Goal: Navigation & Orientation: Find specific page/section

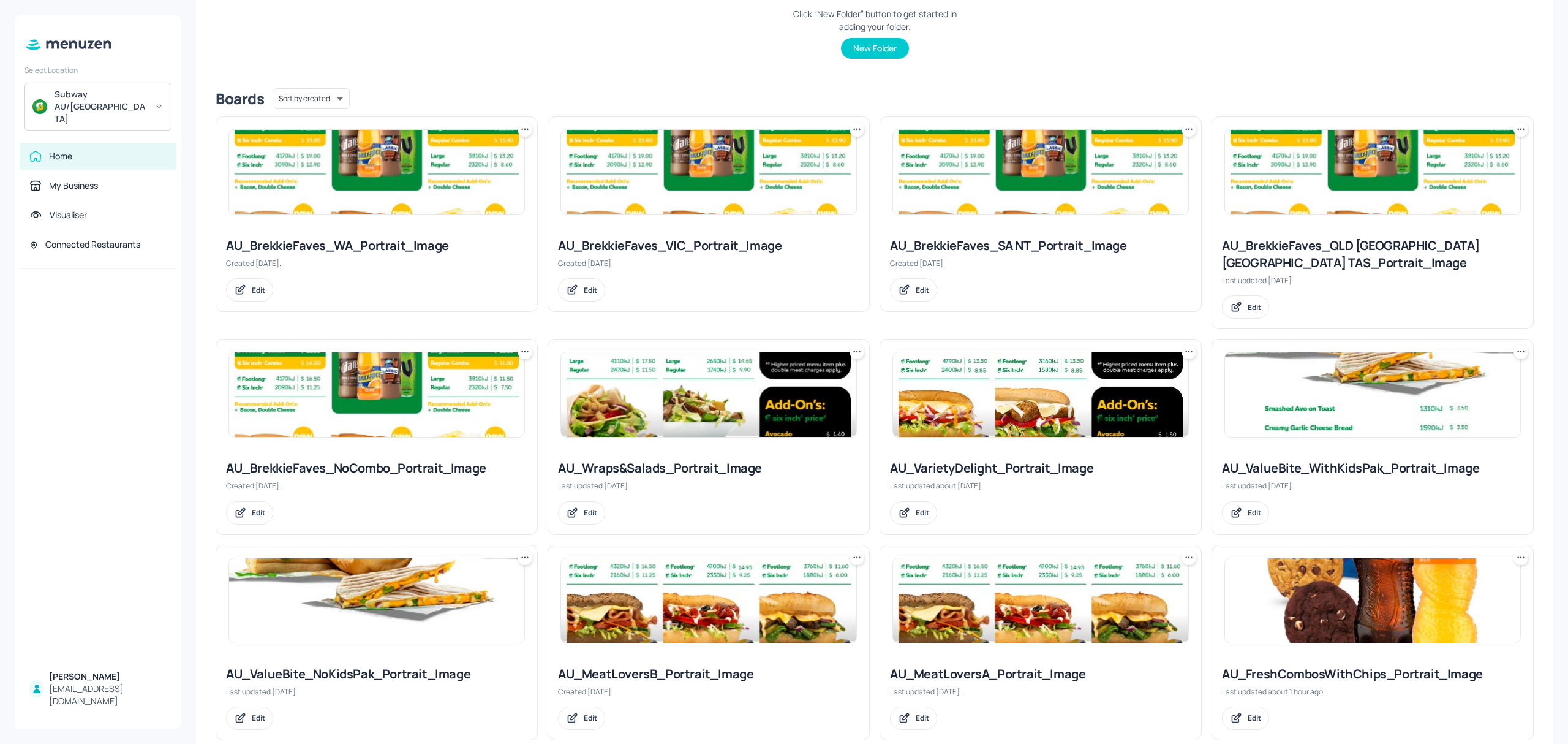
scroll to position [285, 0]
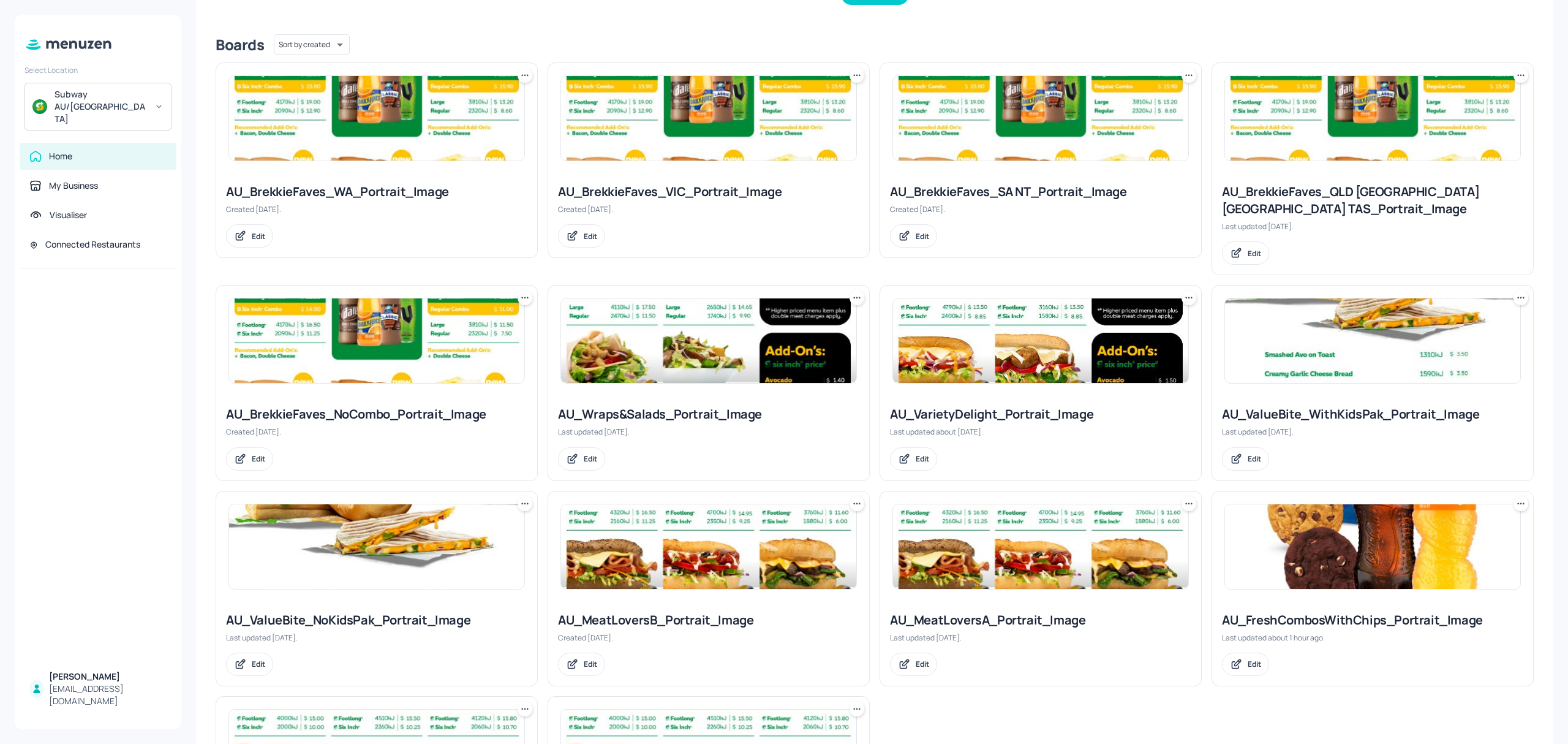
click at [1001, 349] on img at bounding box center [1041, 341] width 295 height 85
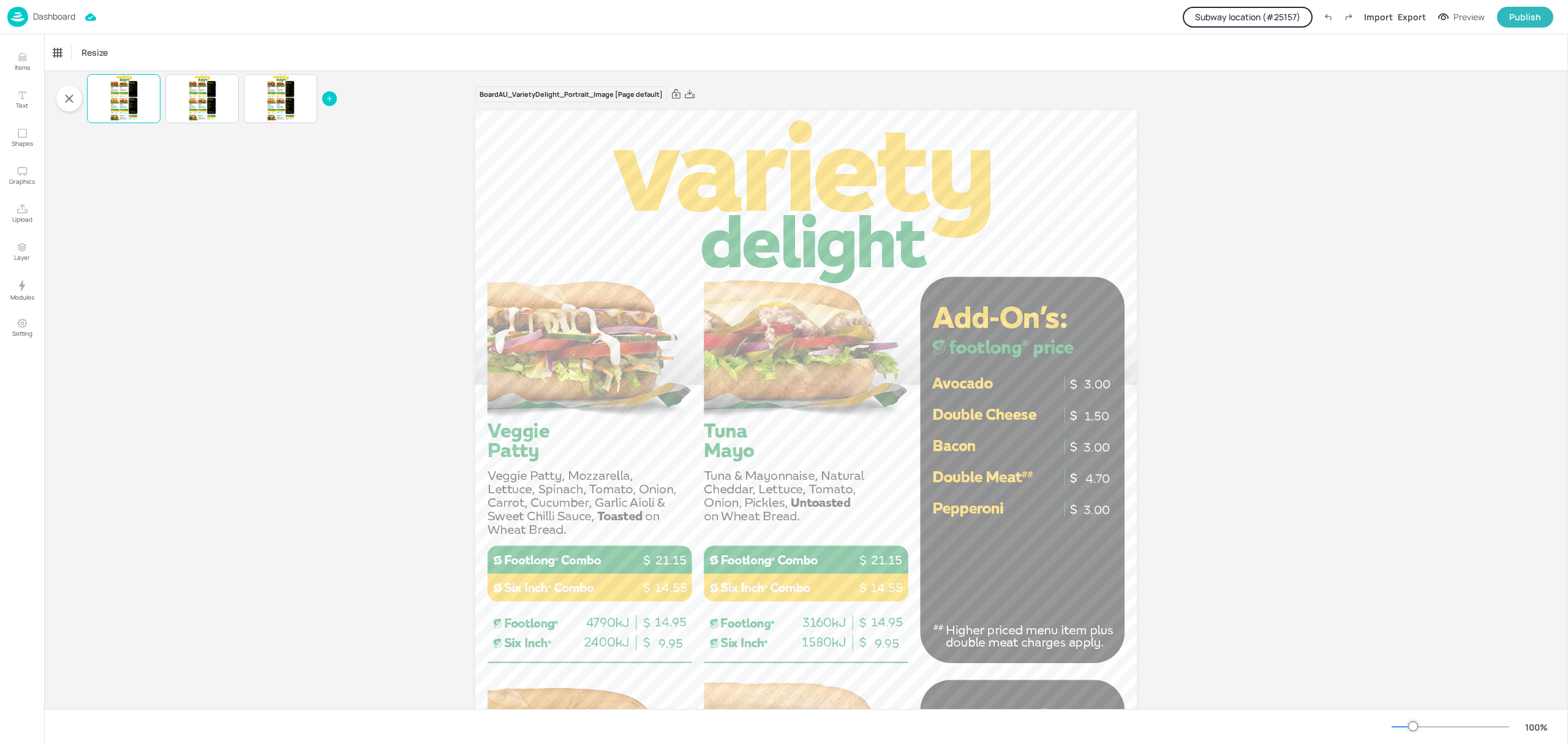
click at [50, 18] on p "Dashboard" at bounding box center [54, 17] width 42 height 9
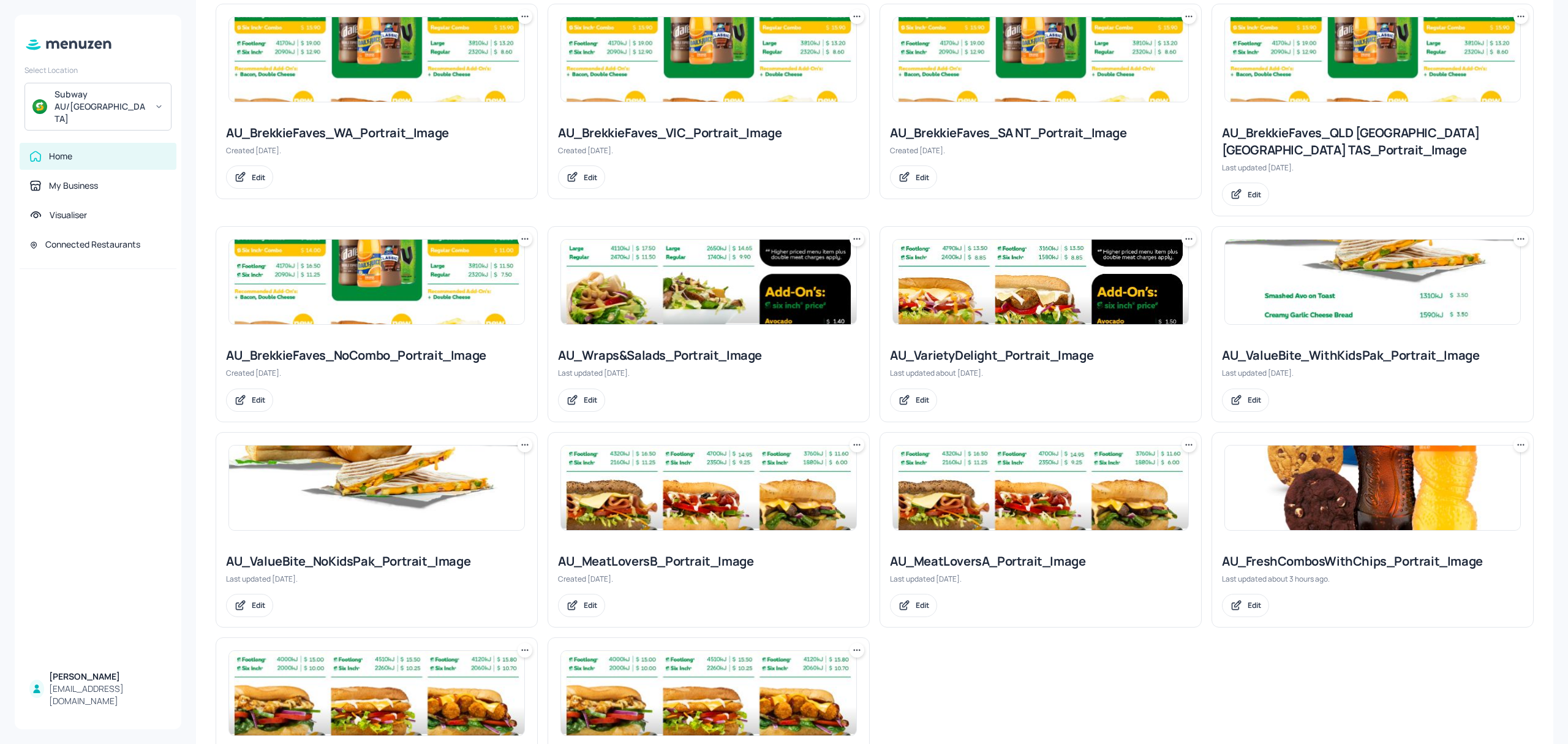
scroll to position [408, 0]
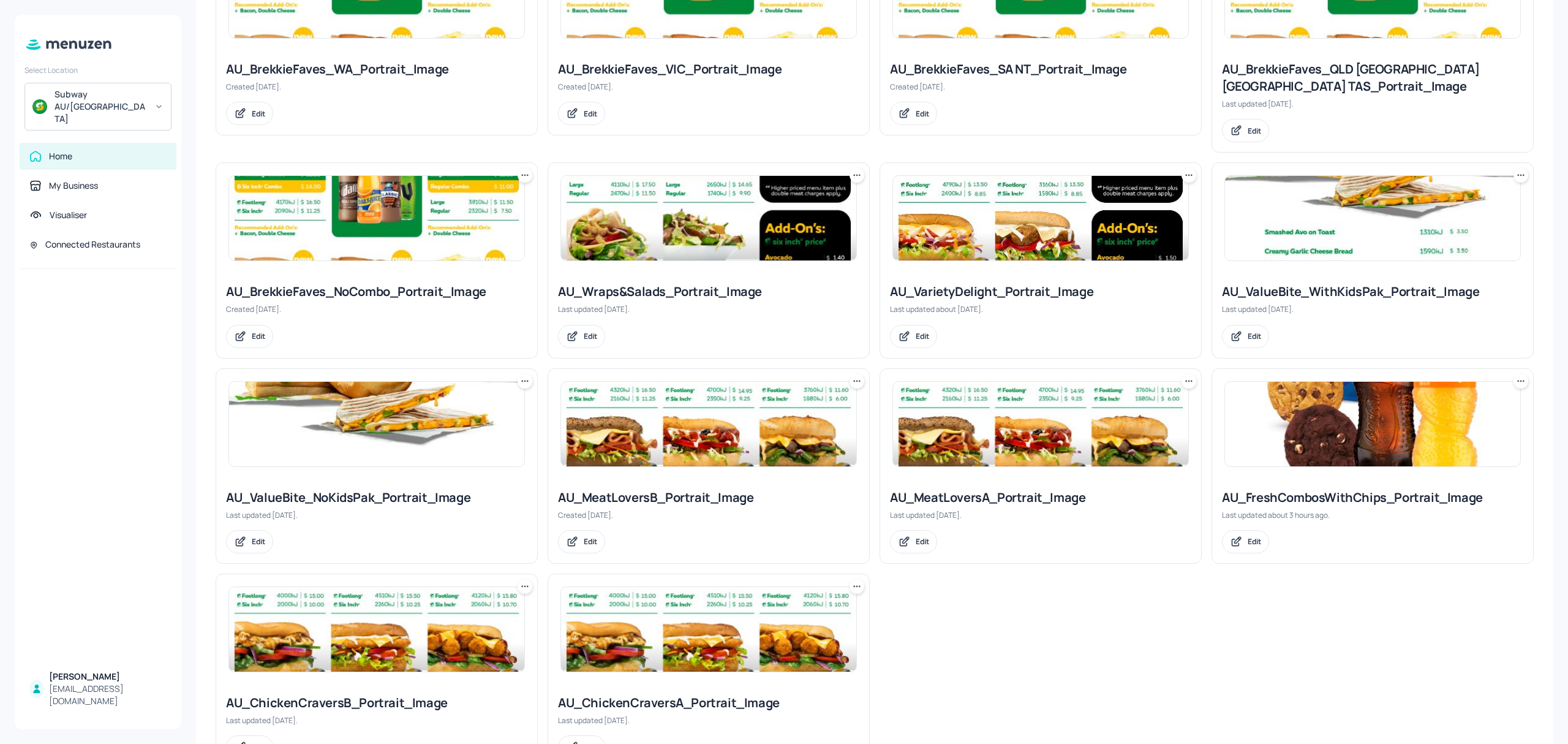
click at [1058, 437] on img at bounding box center [1041, 424] width 295 height 85
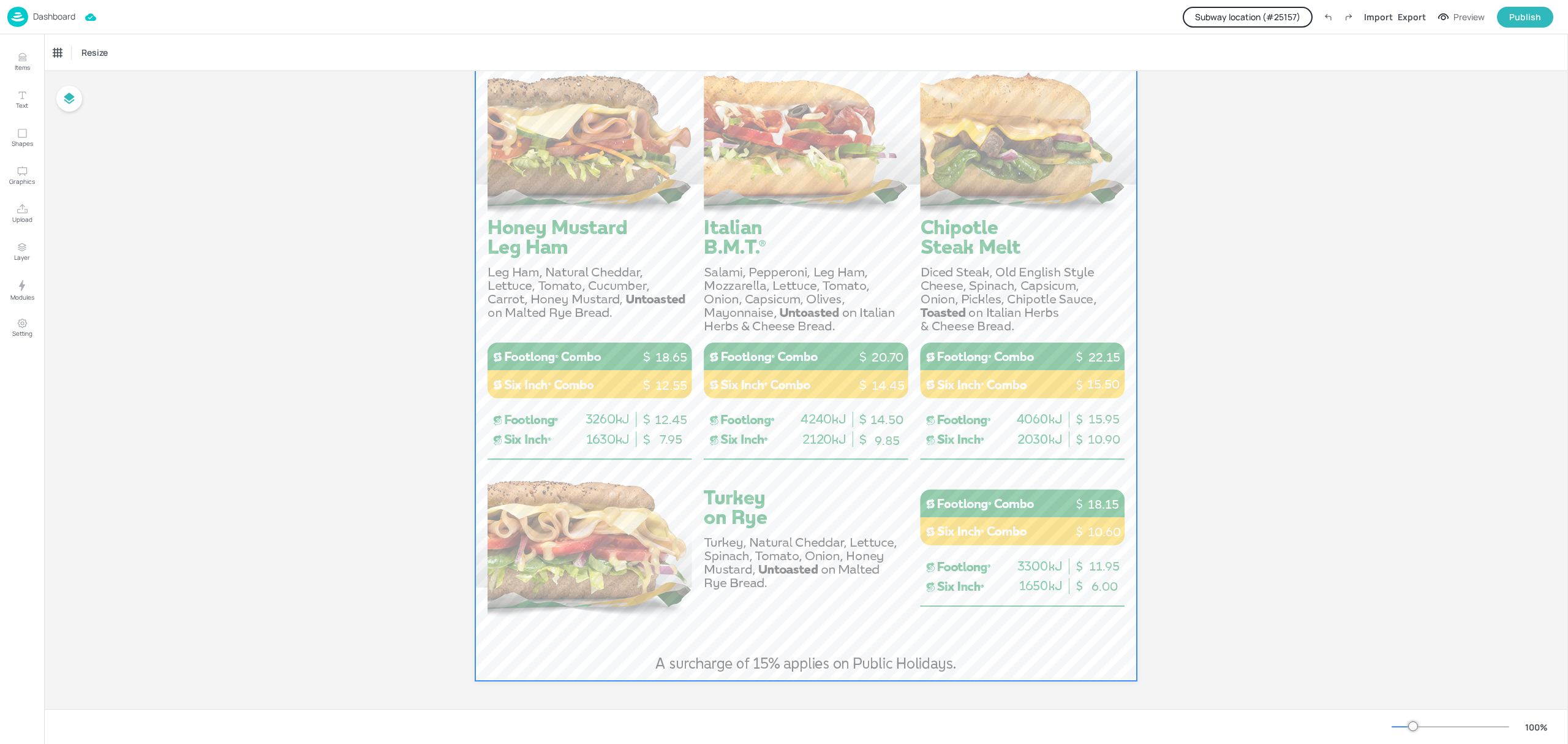
scroll to position [609, 0]
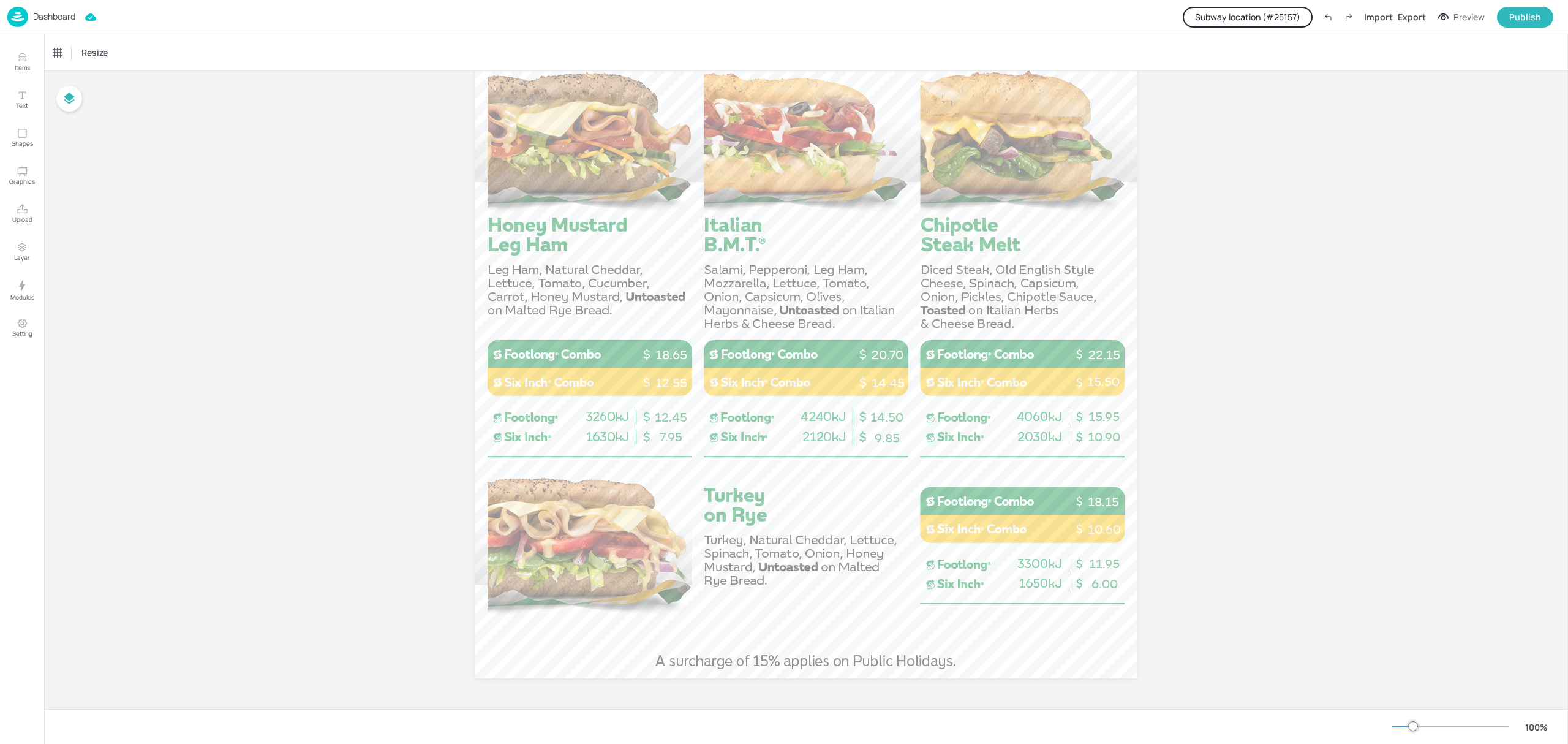
click at [52, 13] on p "Dashboard" at bounding box center [54, 17] width 42 height 9
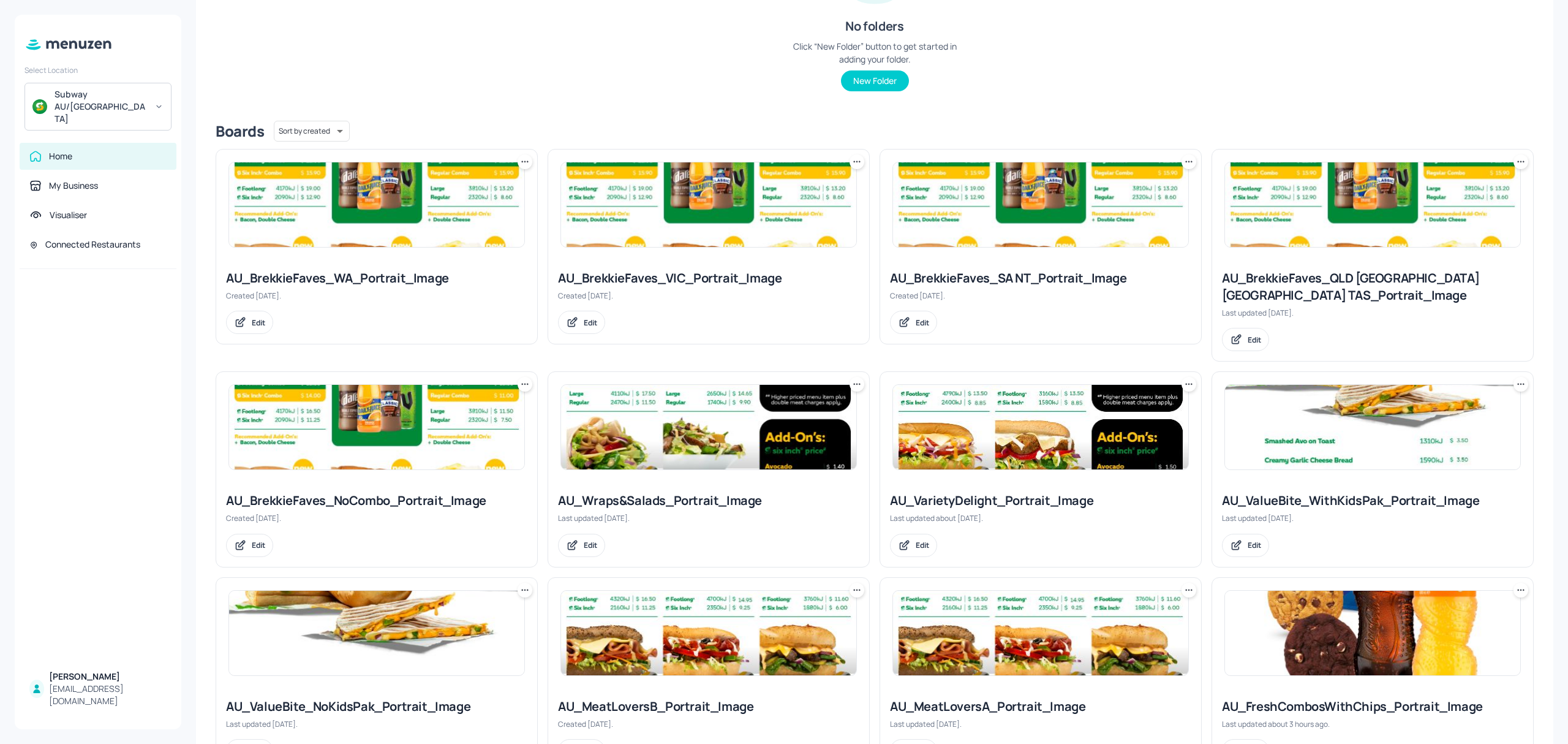
scroll to position [466, 0]
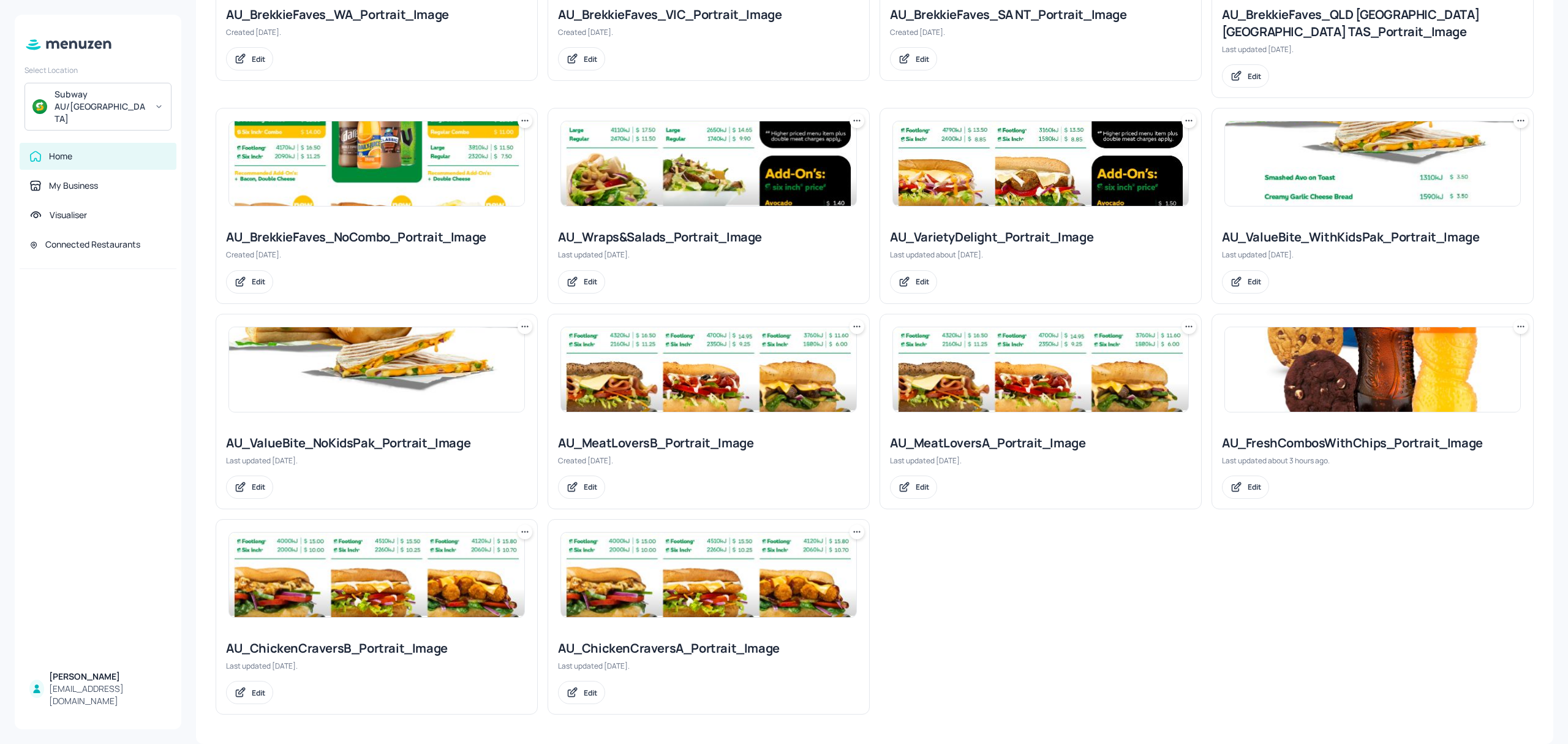
click at [1003, 372] on img at bounding box center [1041, 369] width 295 height 85
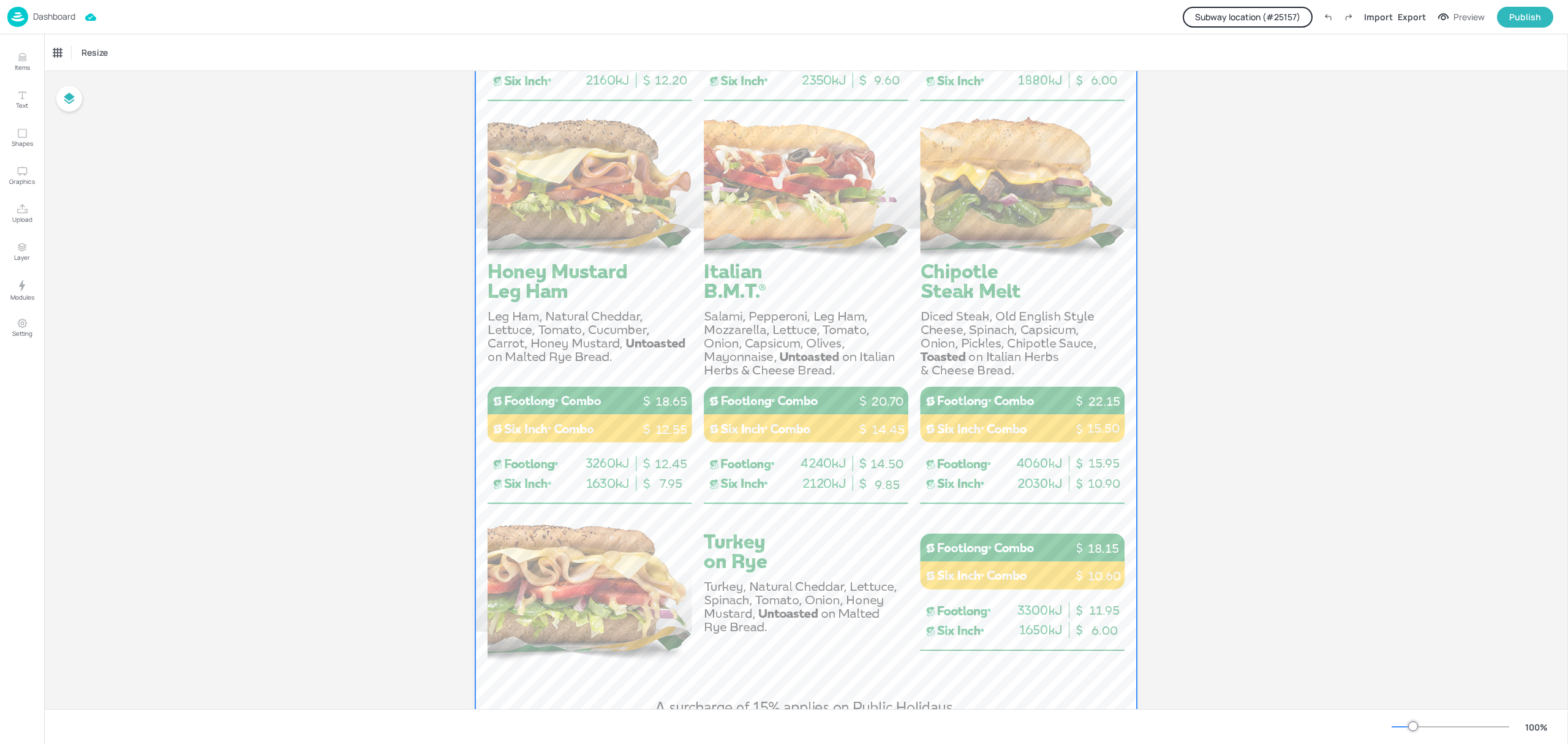
scroll to position [572, 0]
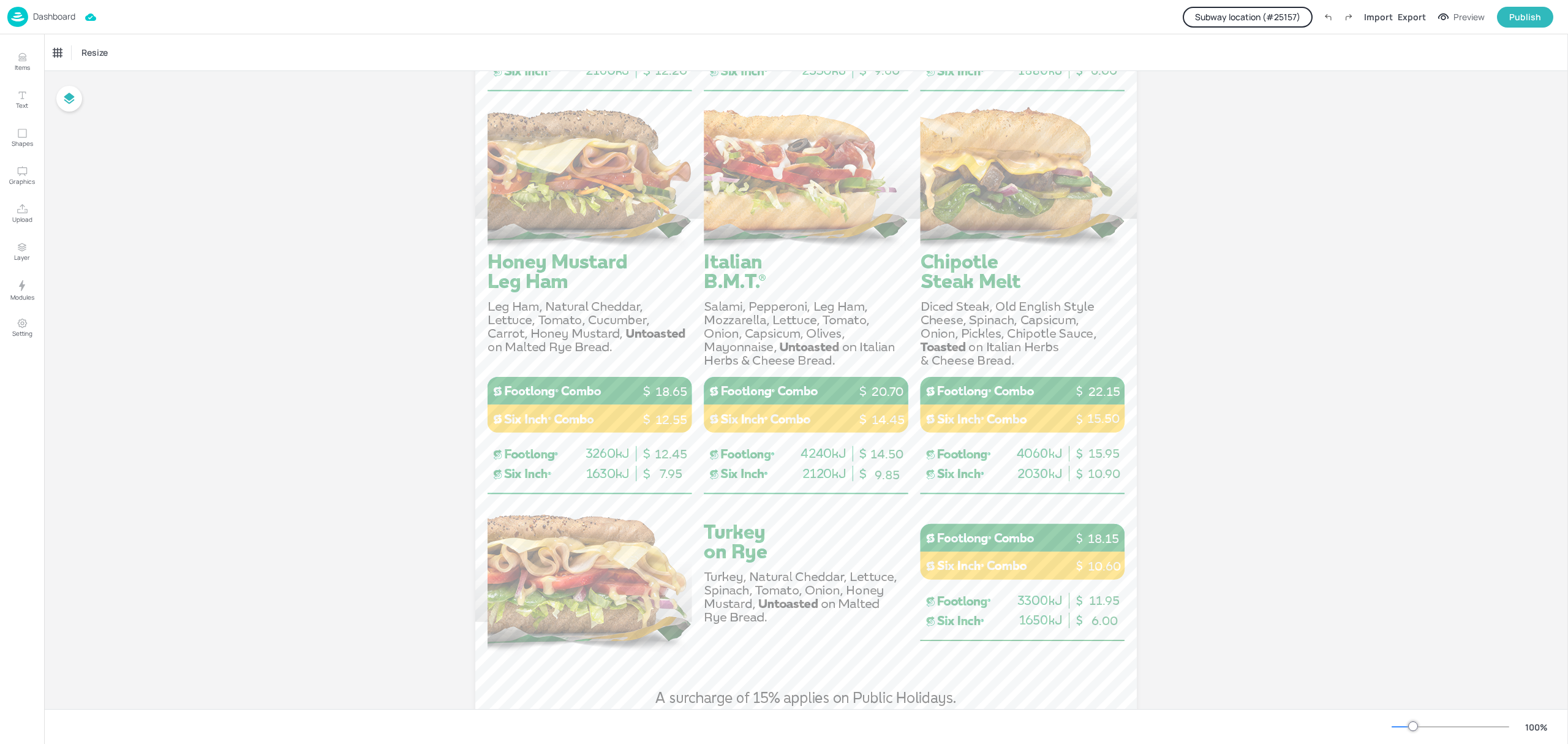
click at [37, 15] on p "Dashboard" at bounding box center [54, 17] width 42 height 9
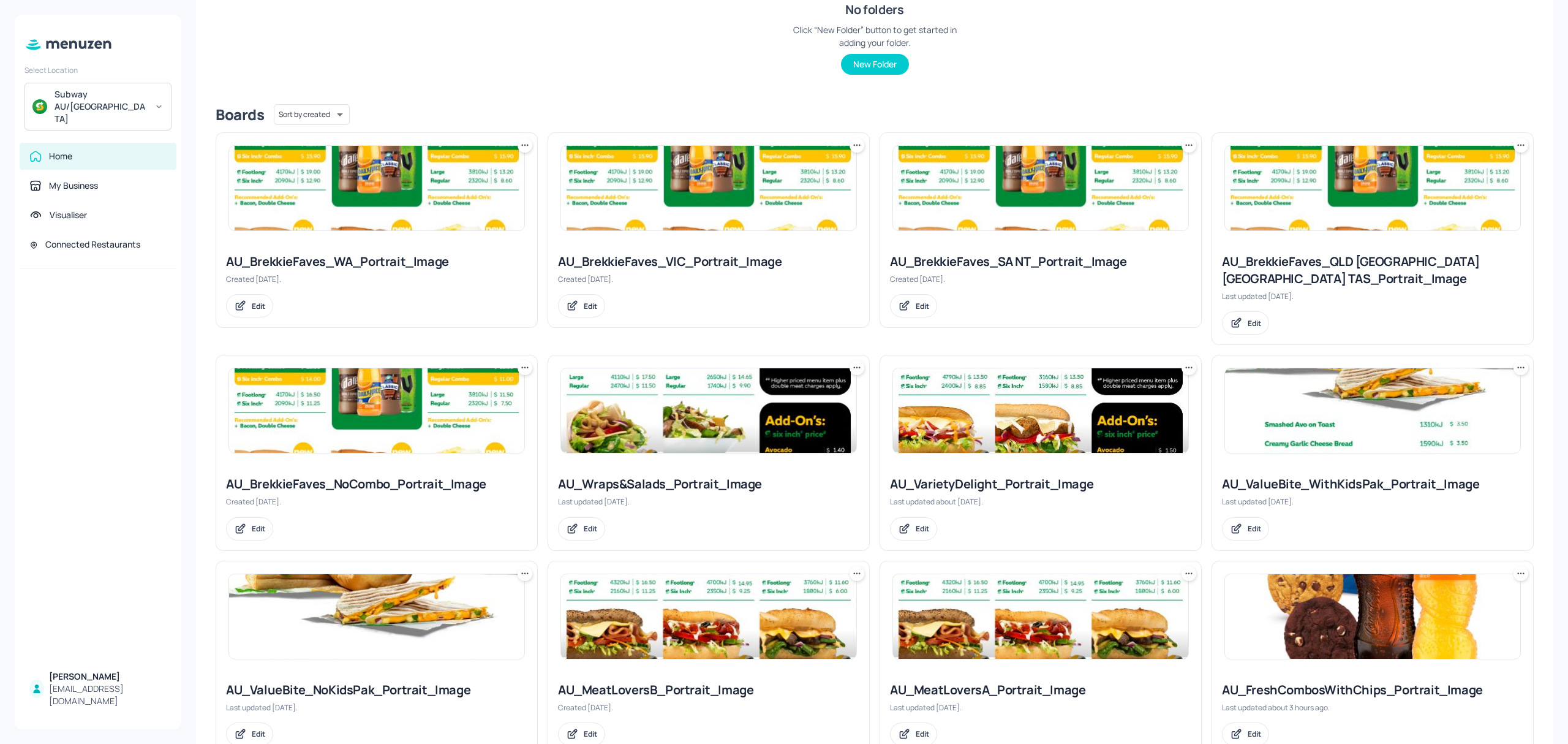
scroll to position [466, 0]
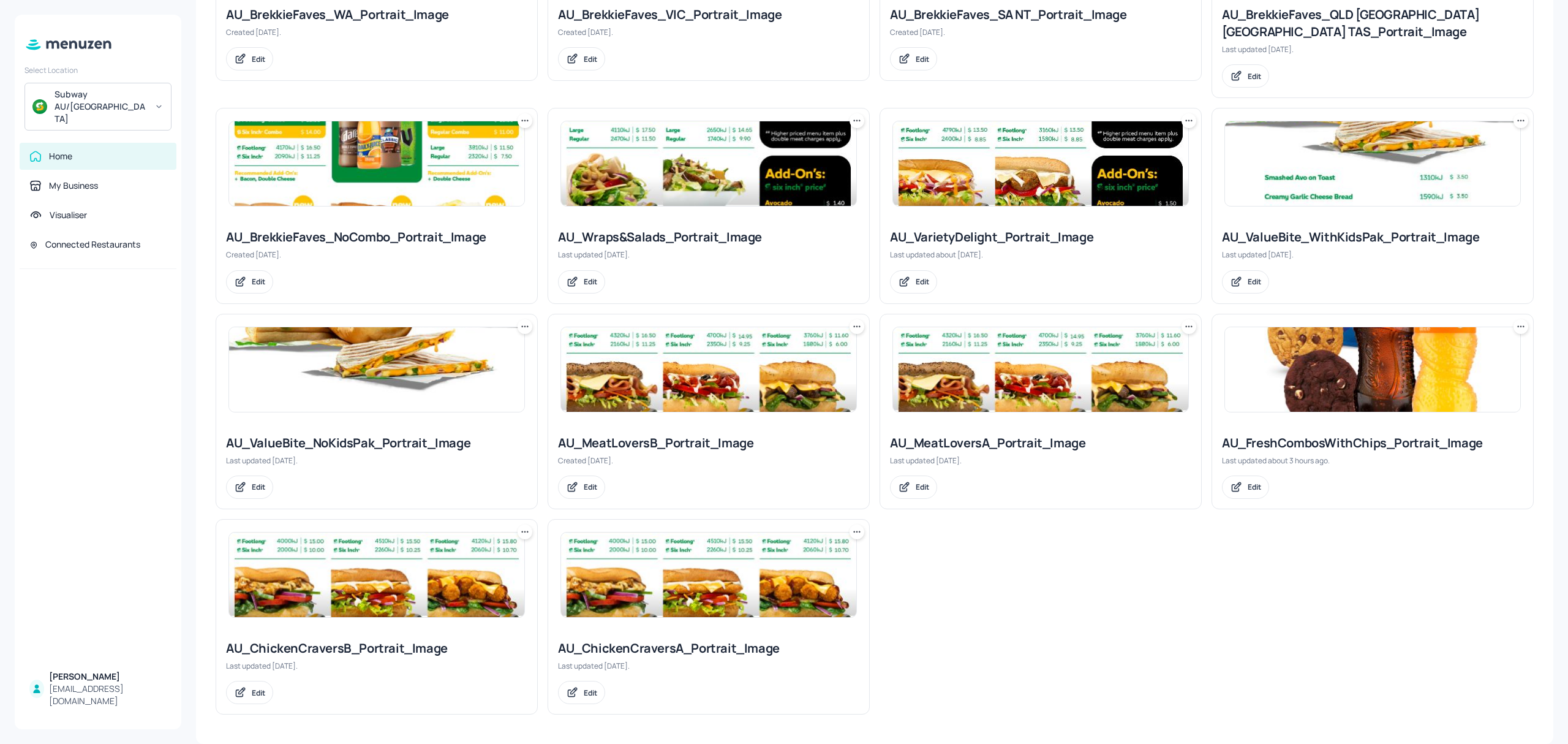
click at [622, 372] on img at bounding box center [709, 369] width 295 height 85
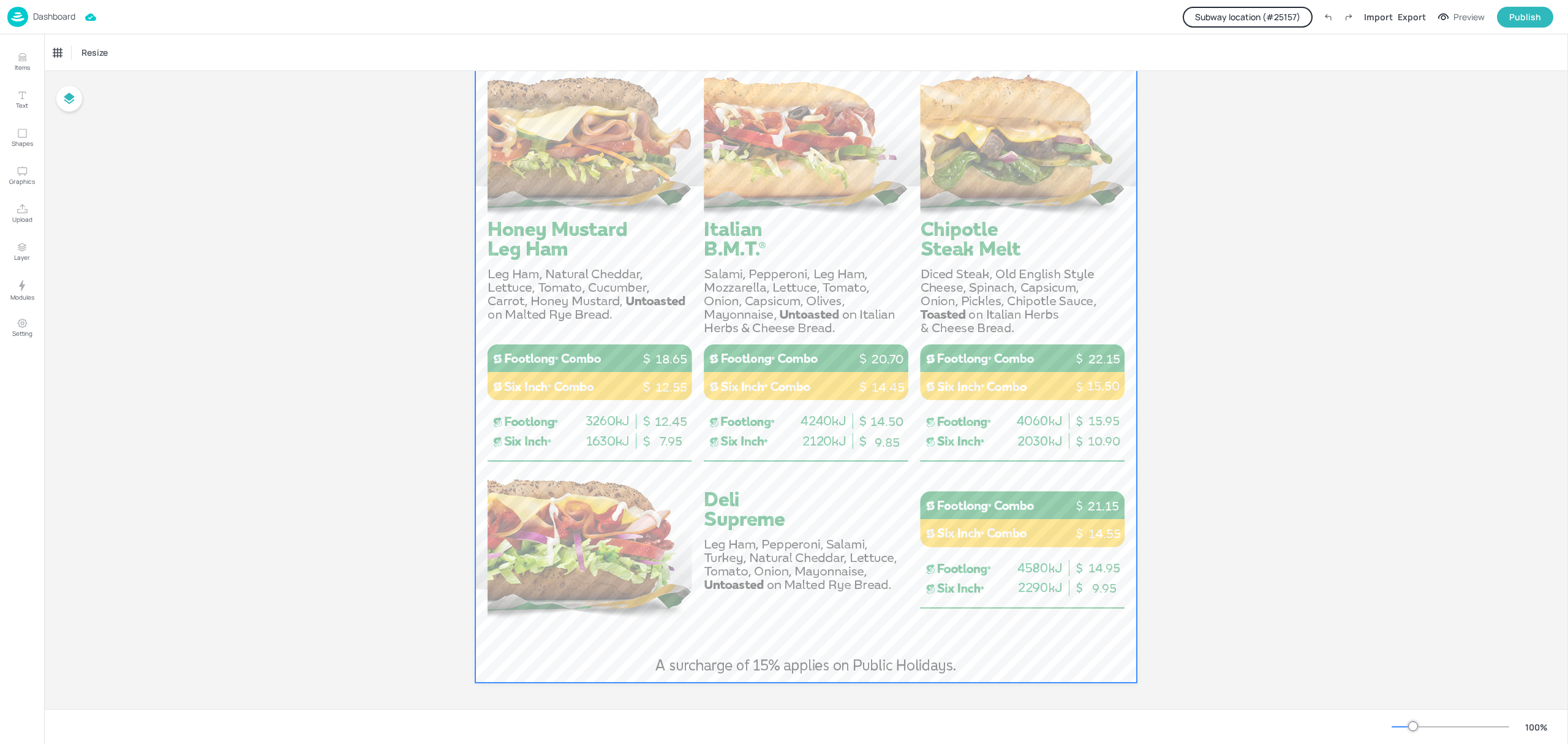
scroll to position [609, 0]
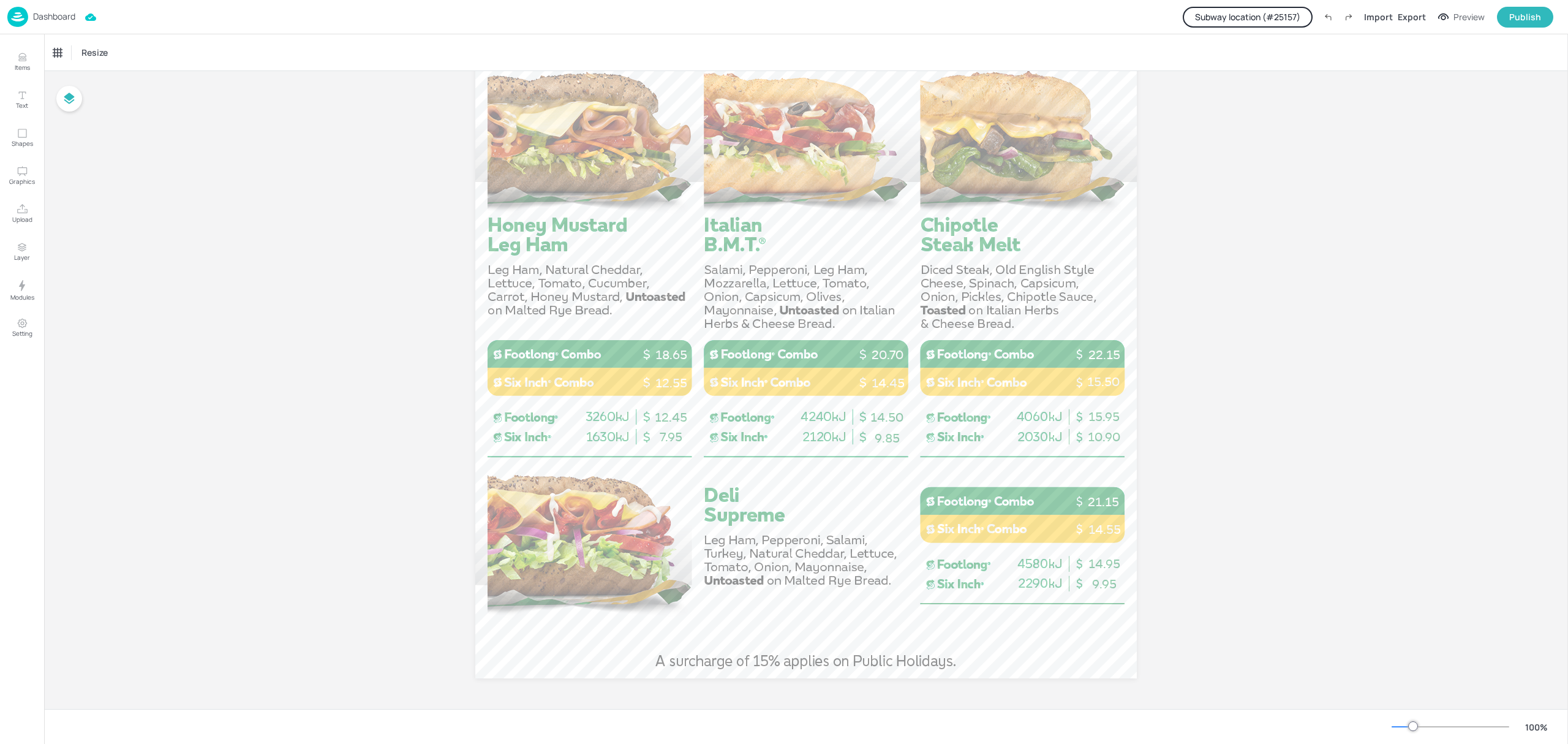
click at [59, 17] on p "Dashboard" at bounding box center [54, 17] width 42 height 9
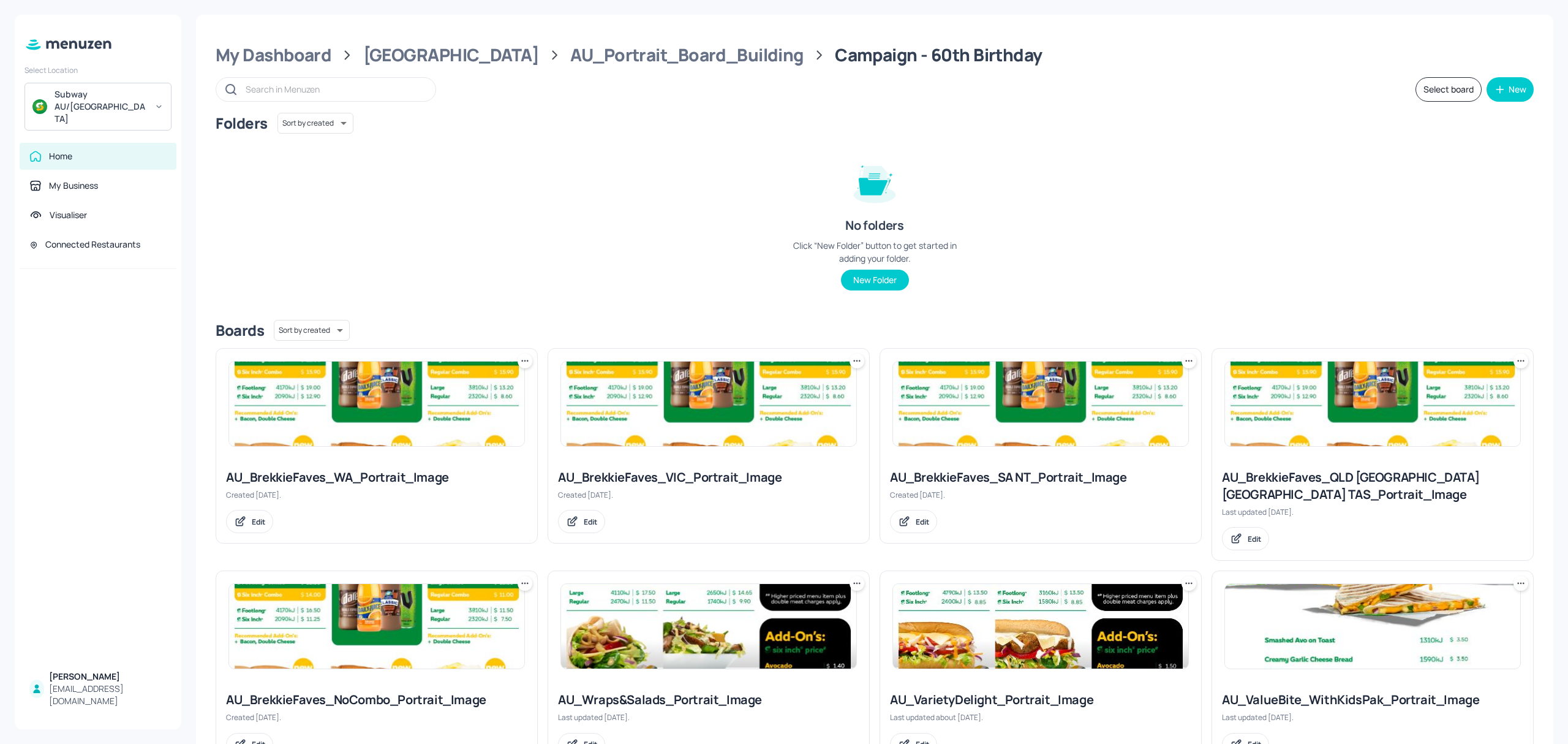
scroll to position [466, 0]
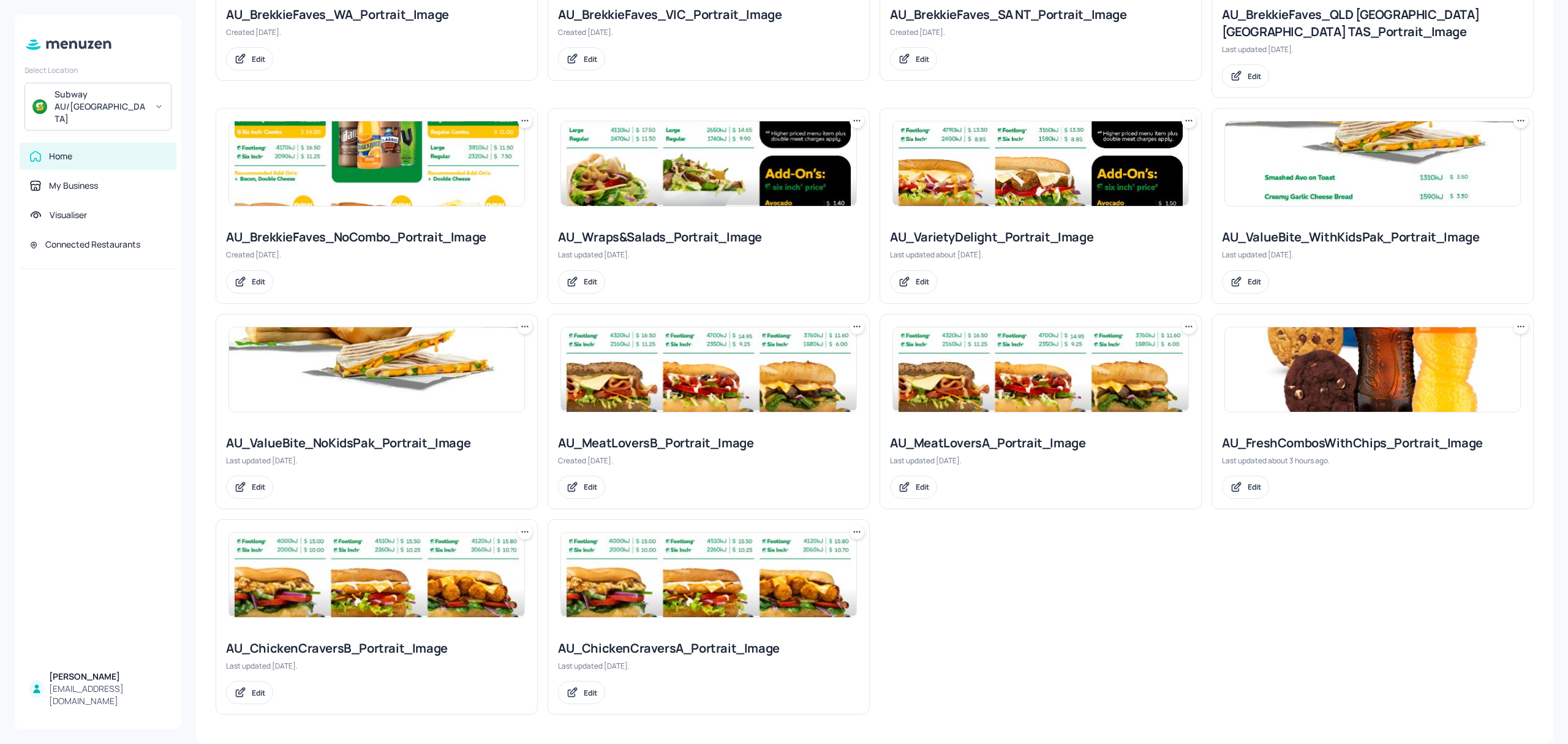
click at [388, 383] on img at bounding box center [377, 369] width 295 height 85
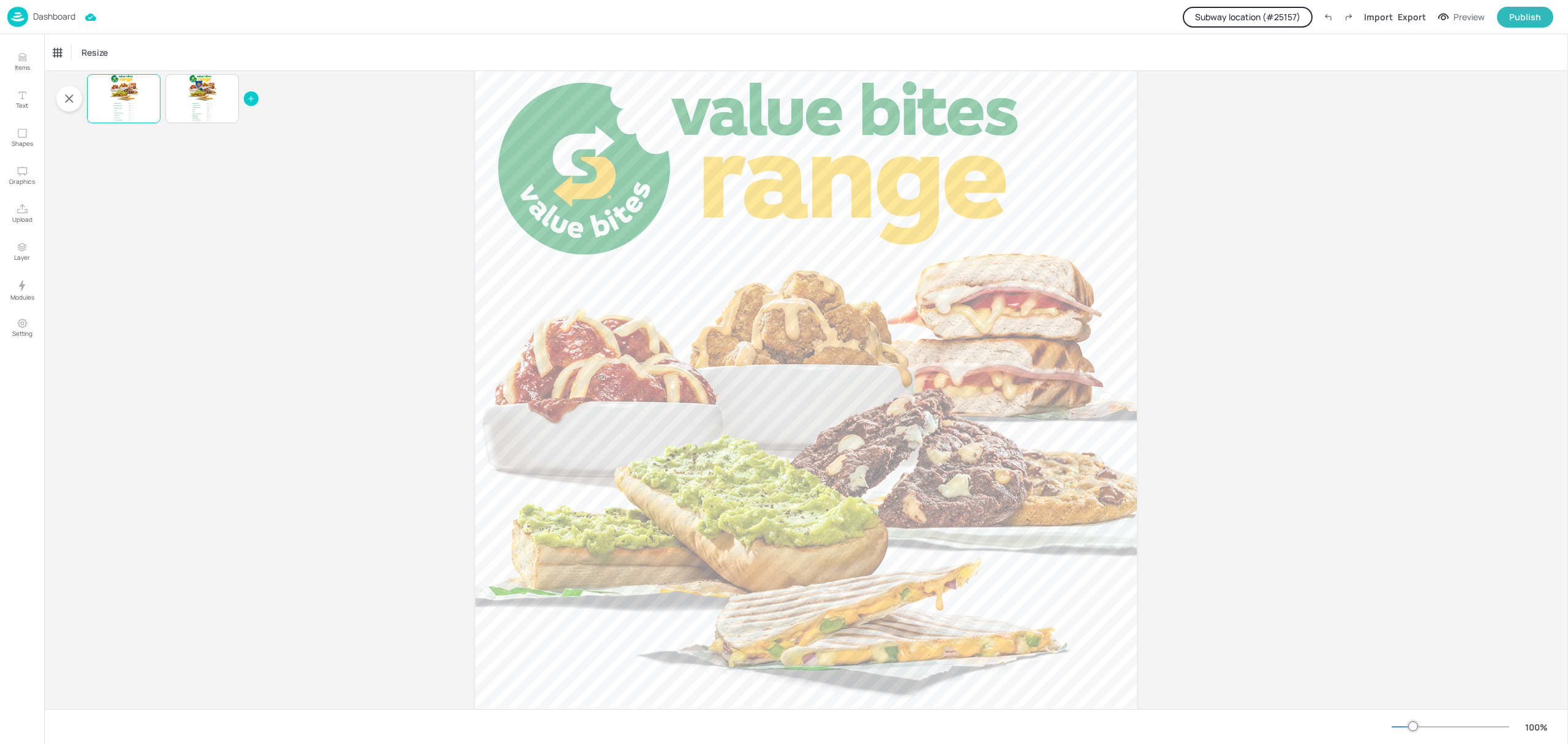
scroll to position [37, 0]
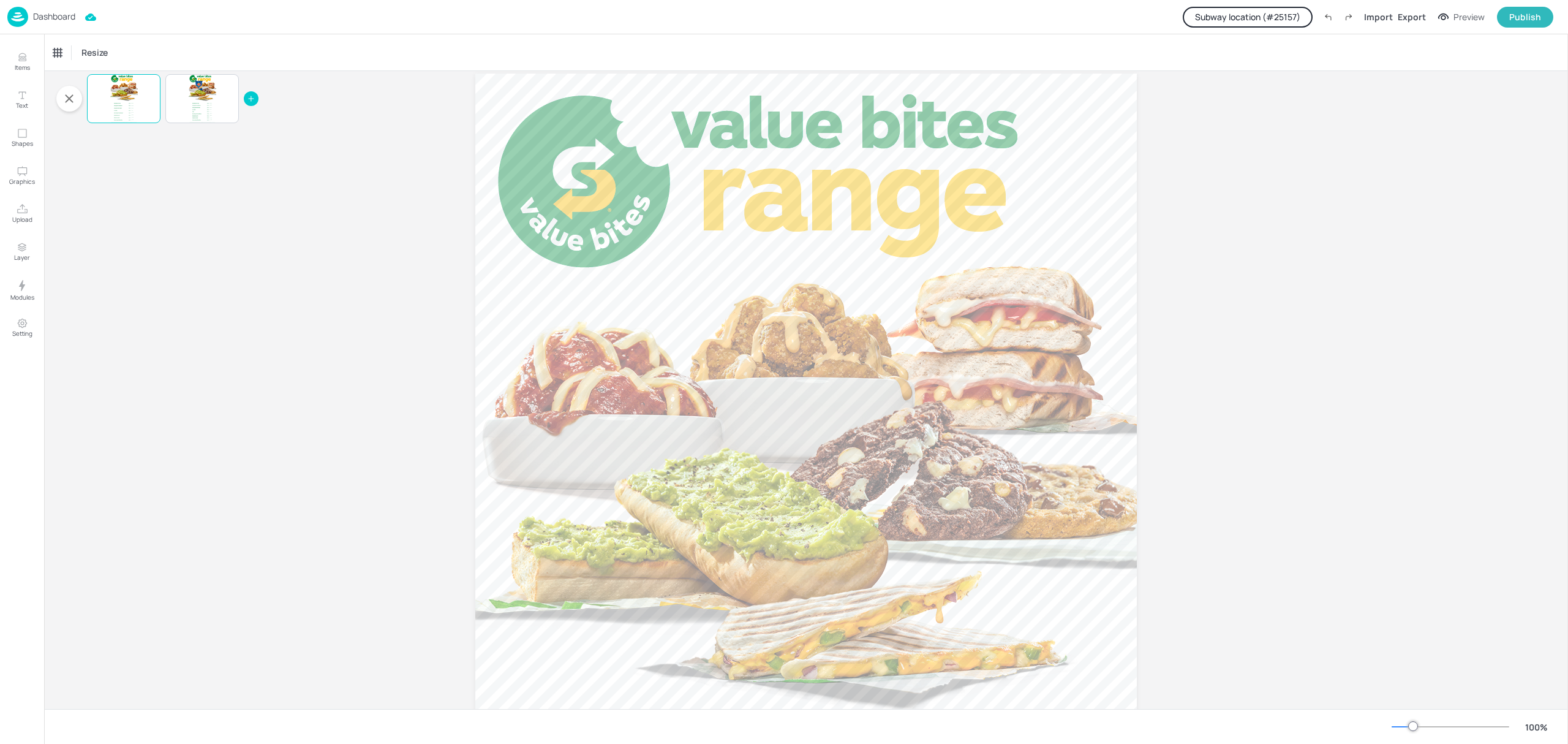
click at [47, 18] on p "Dashboard" at bounding box center [54, 17] width 42 height 9
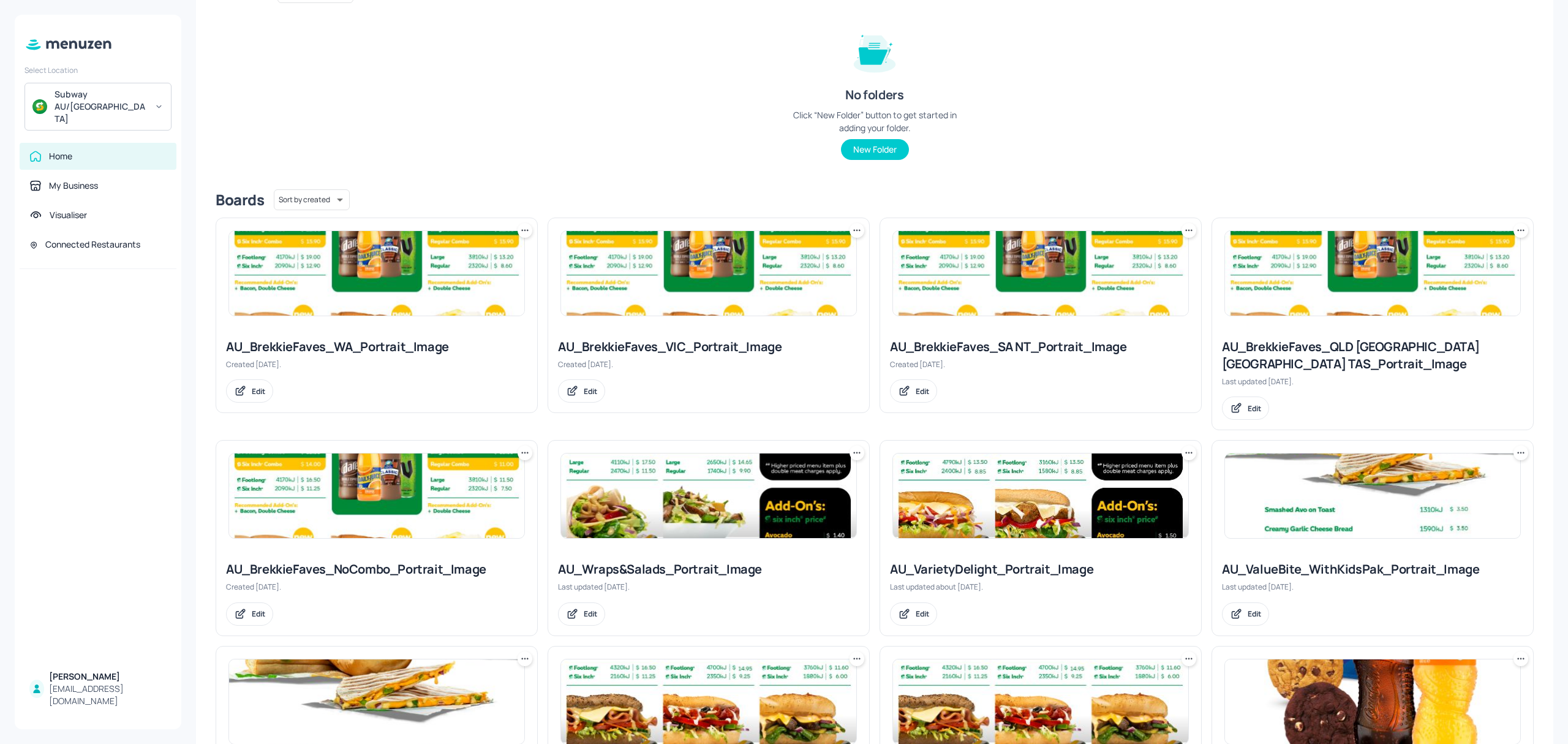
scroll to position [466, 0]
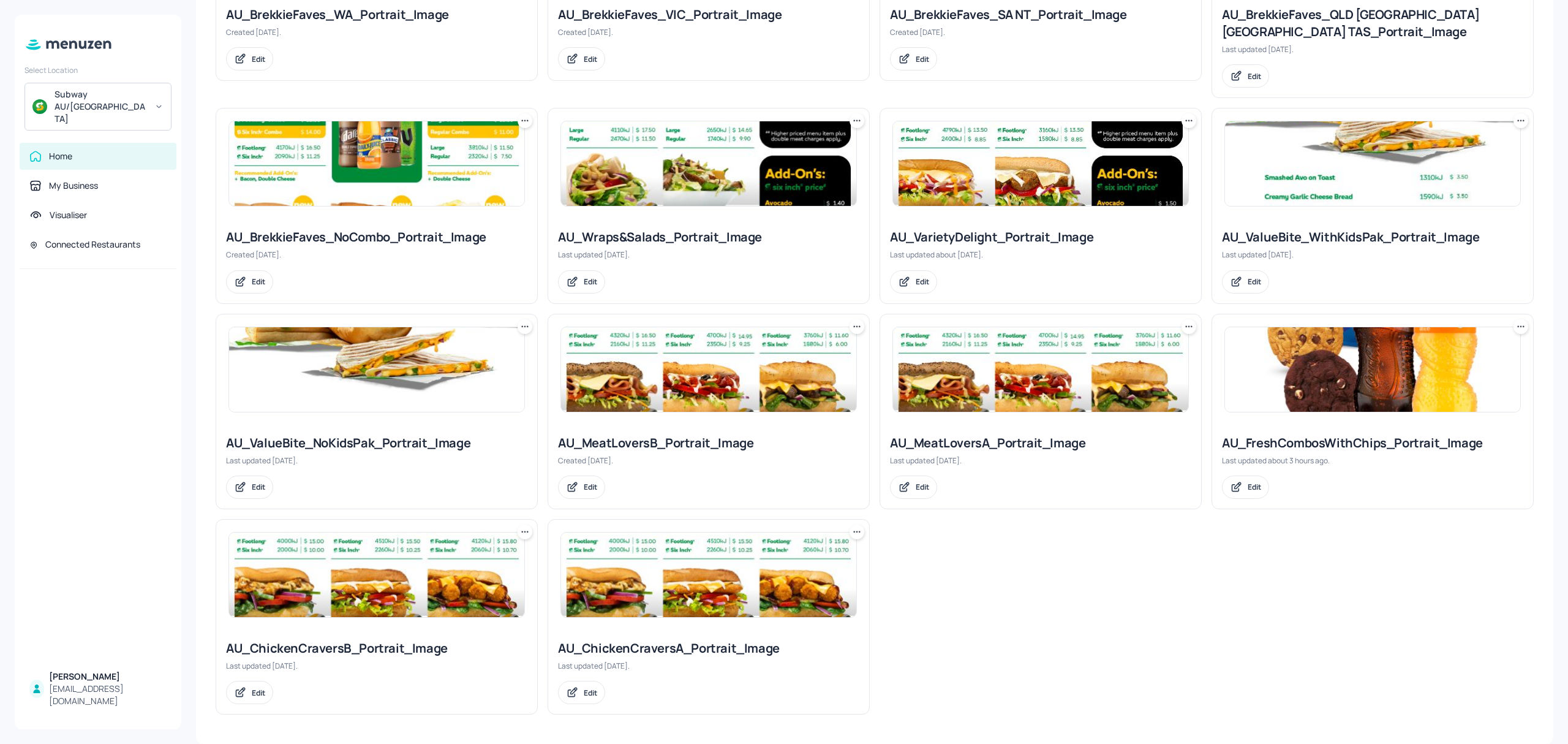
click at [667, 567] on img at bounding box center [709, 575] width 295 height 85
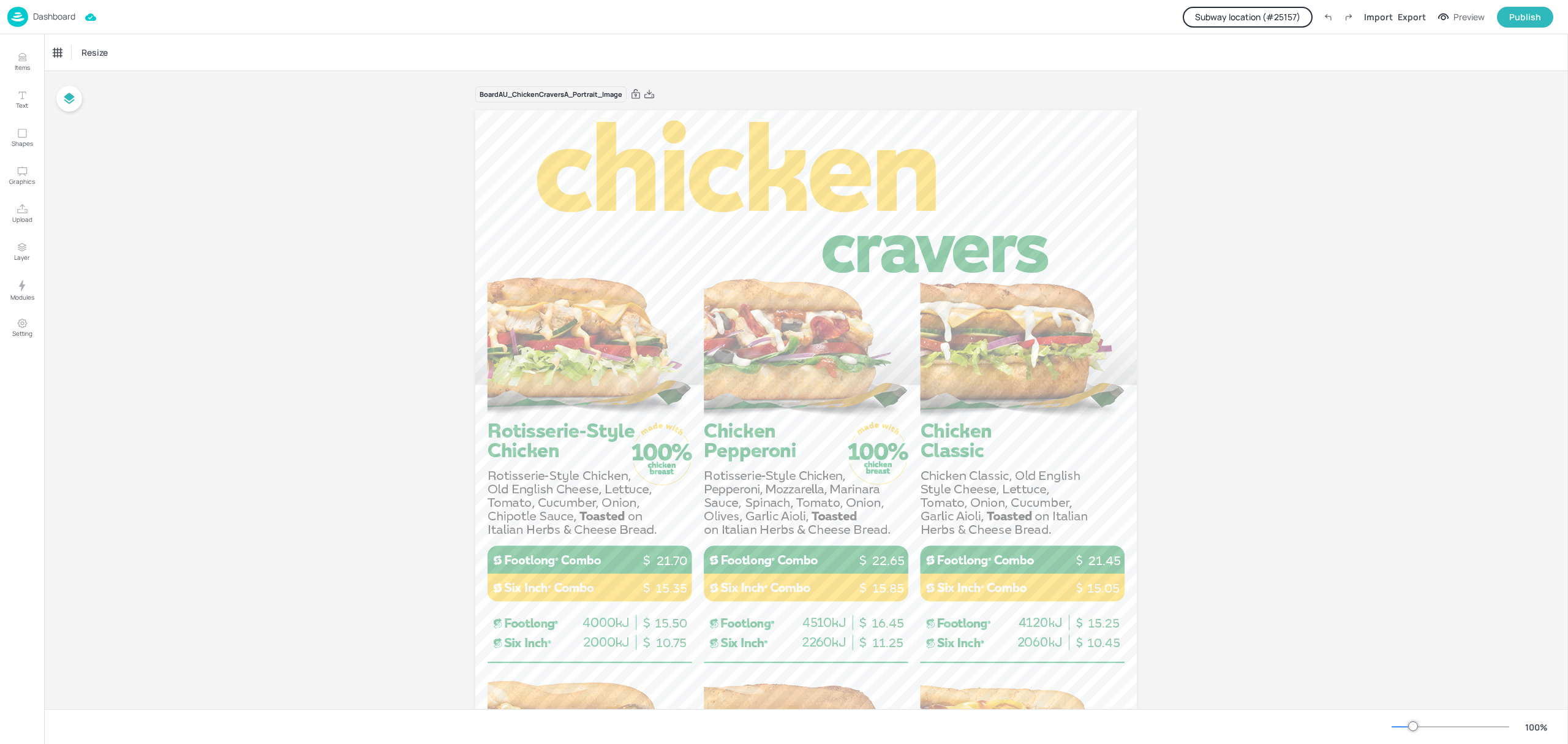
click at [42, 15] on p "Dashboard" at bounding box center [54, 17] width 42 height 9
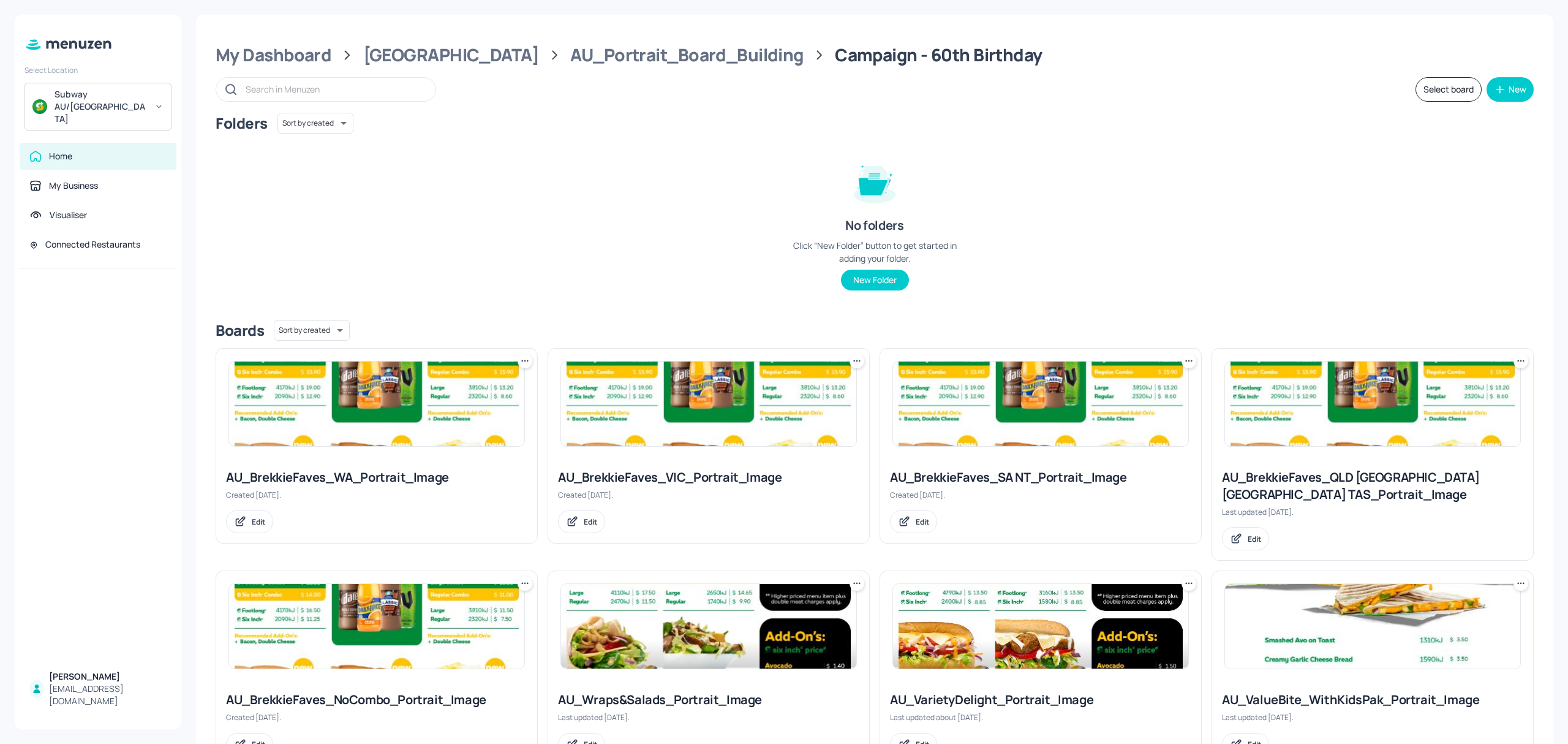
scroll to position [466, 0]
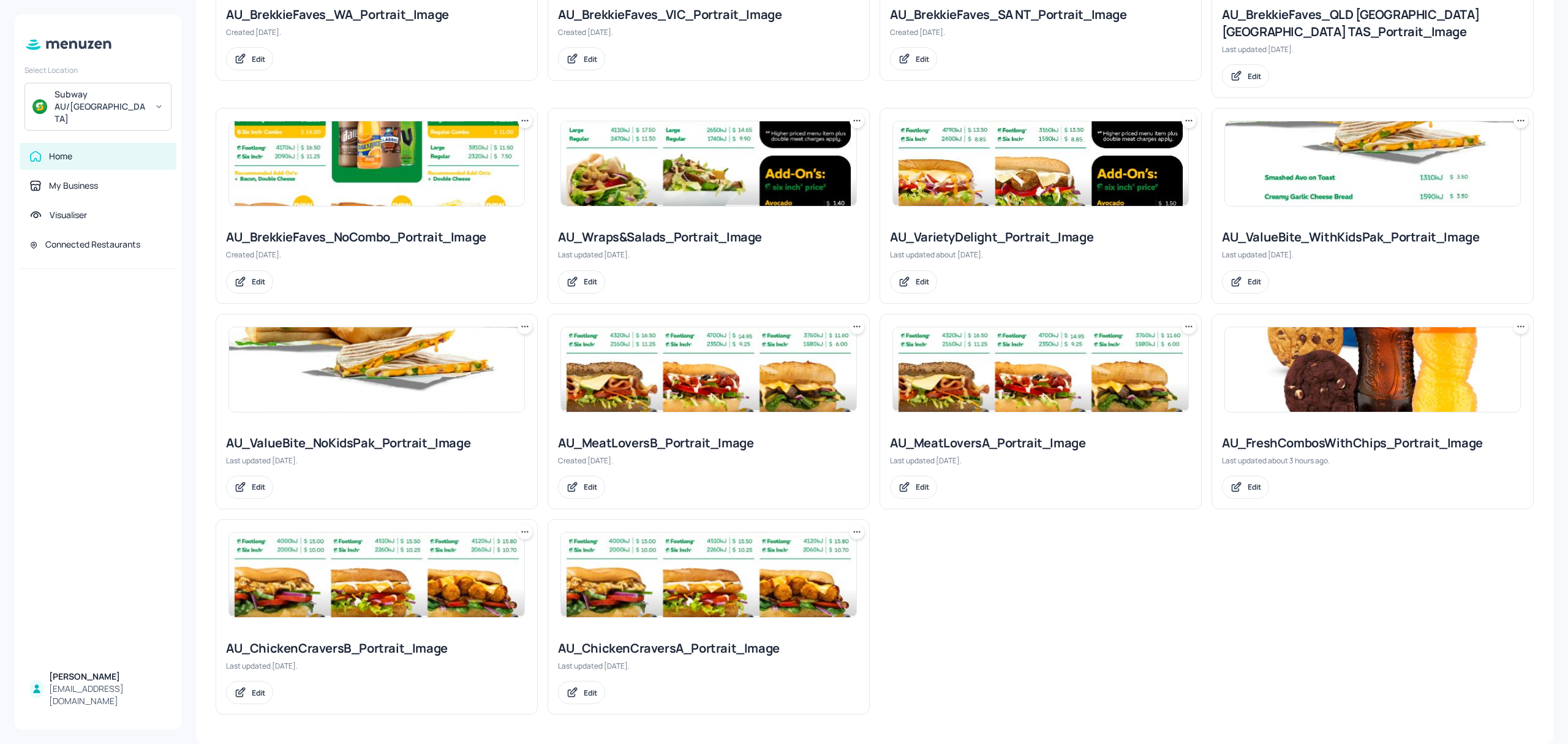
click at [320, 579] on img at bounding box center [377, 575] width 295 height 85
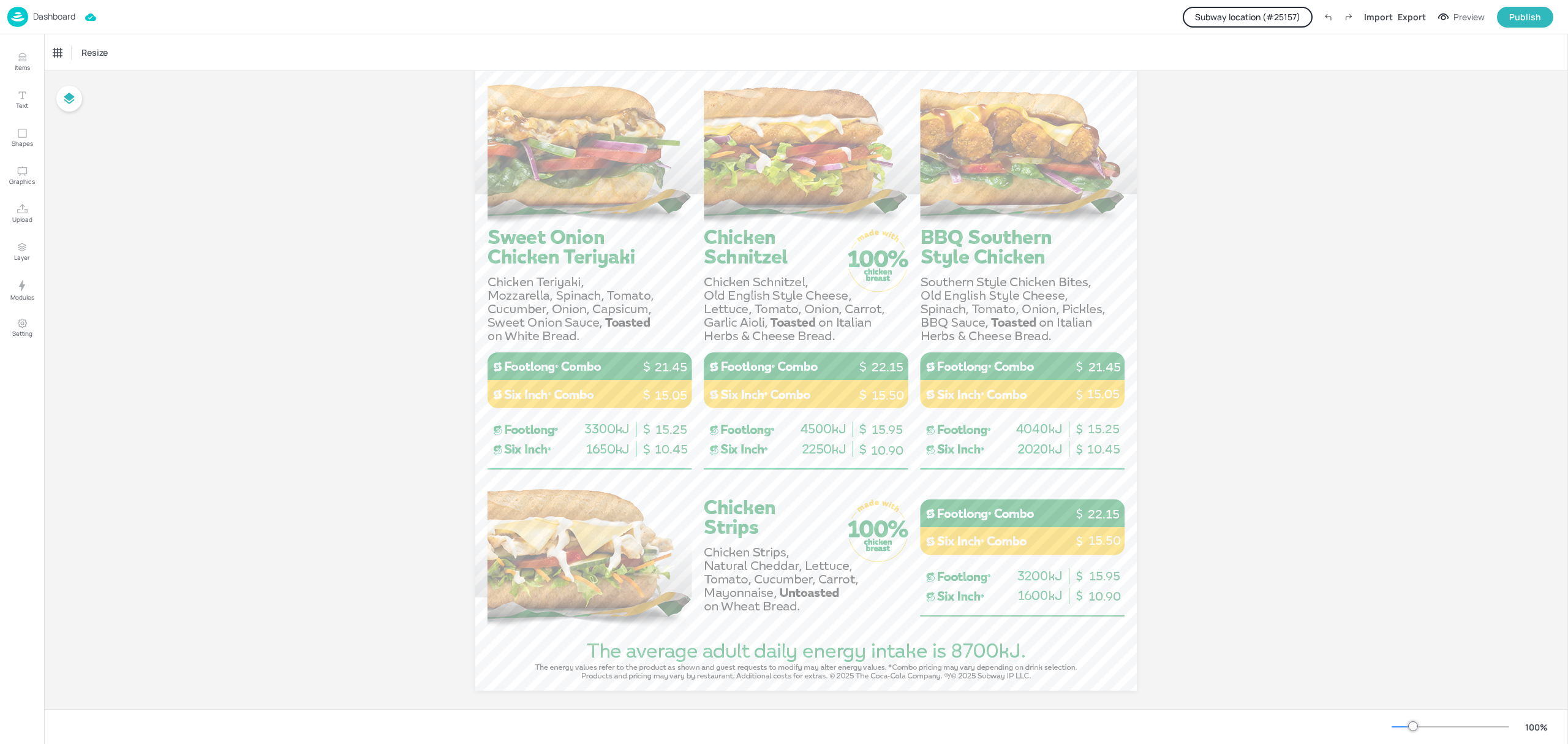
scroll to position [609, 0]
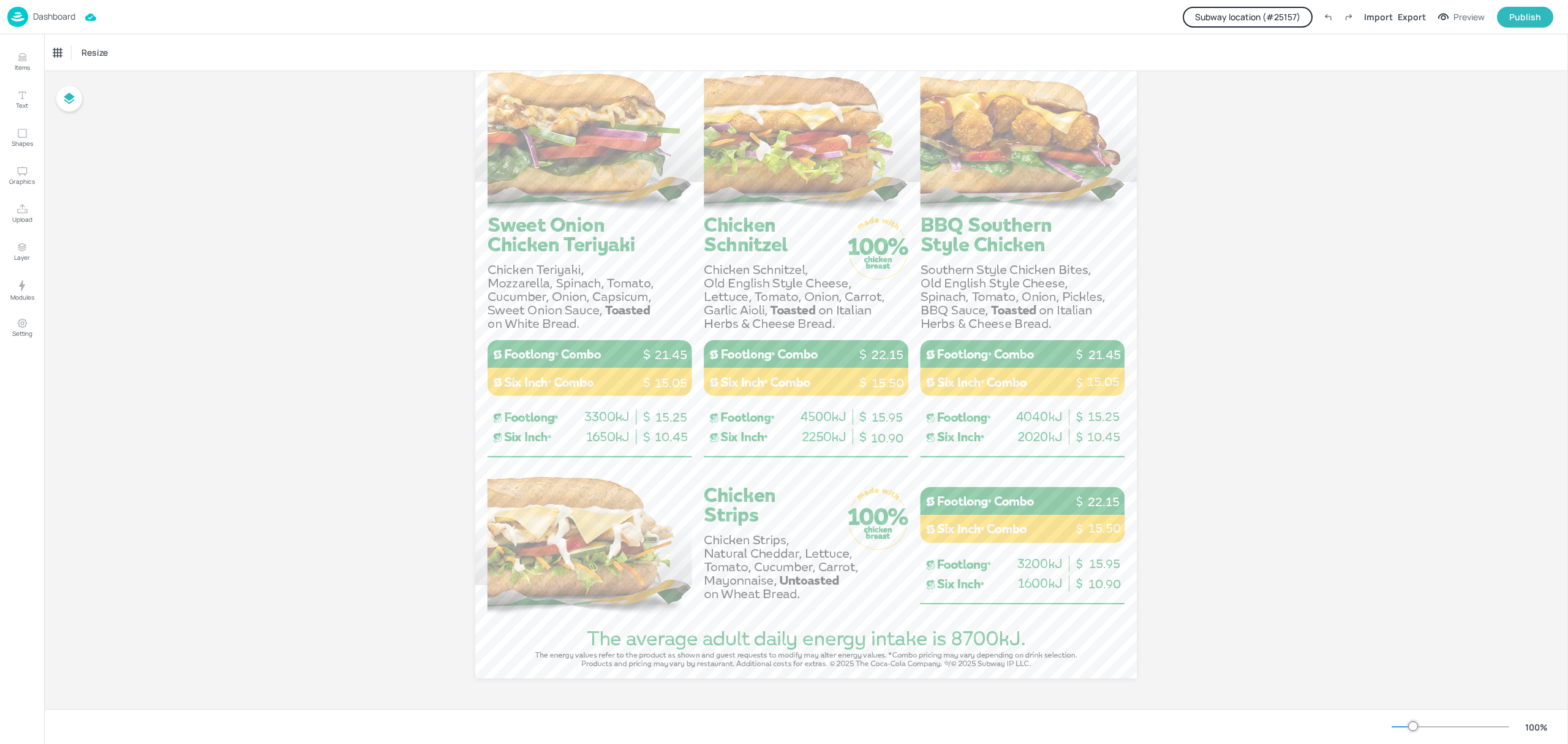
click at [43, 13] on p "Dashboard" at bounding box center [54, 17] width 42 height 9
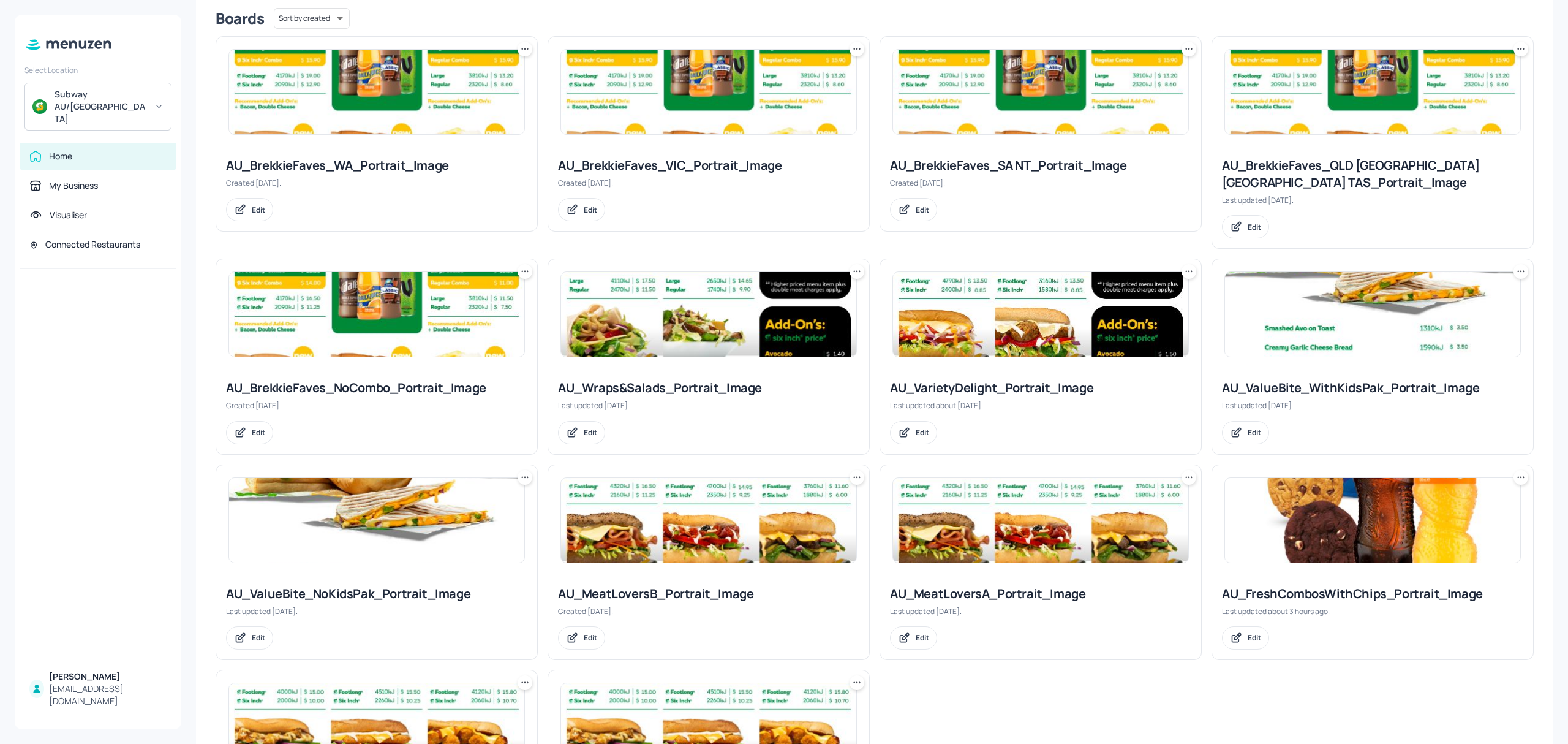
scroll to position [303, 0]
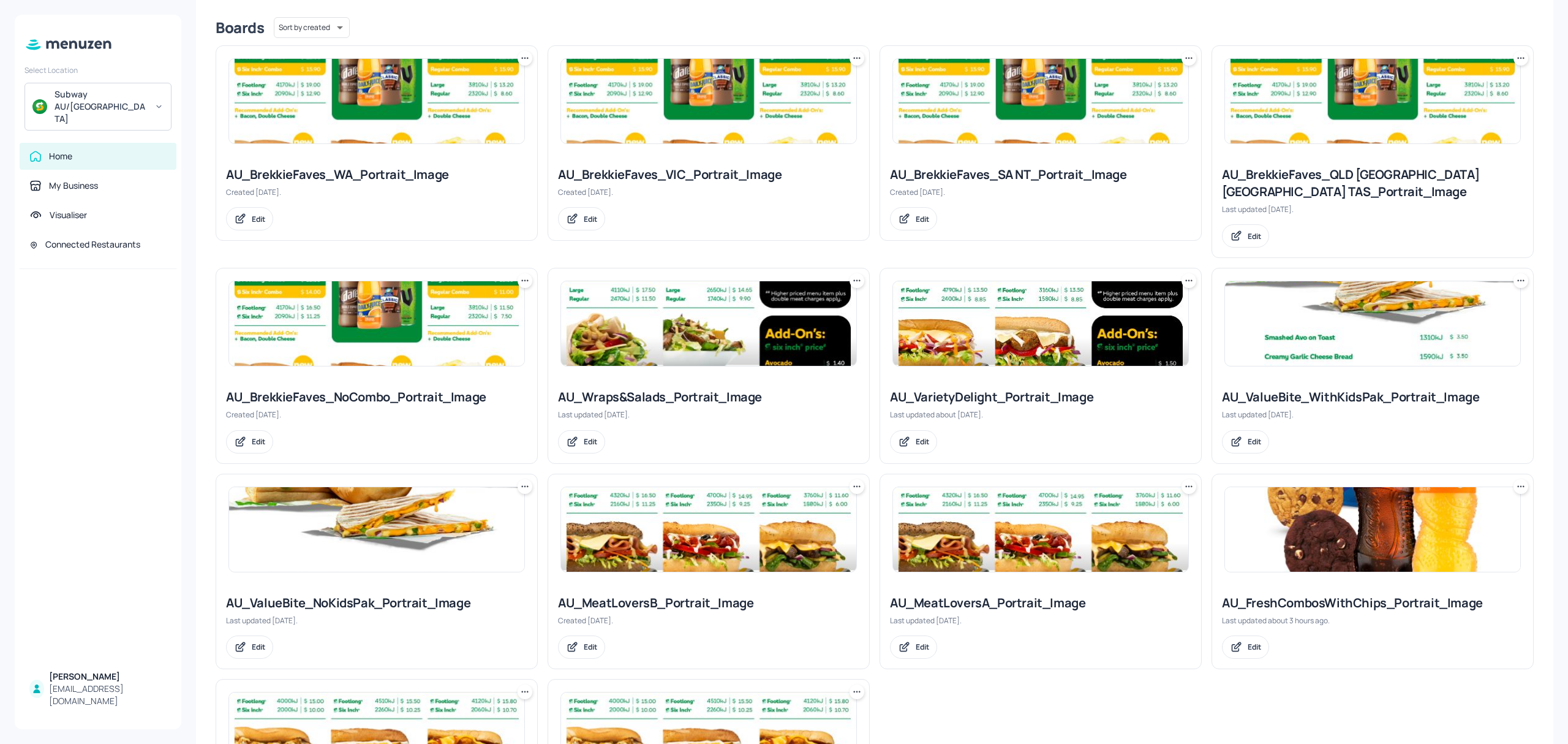
click at [668, 349] on img at bounding box center [709, 323] width 295 height 85
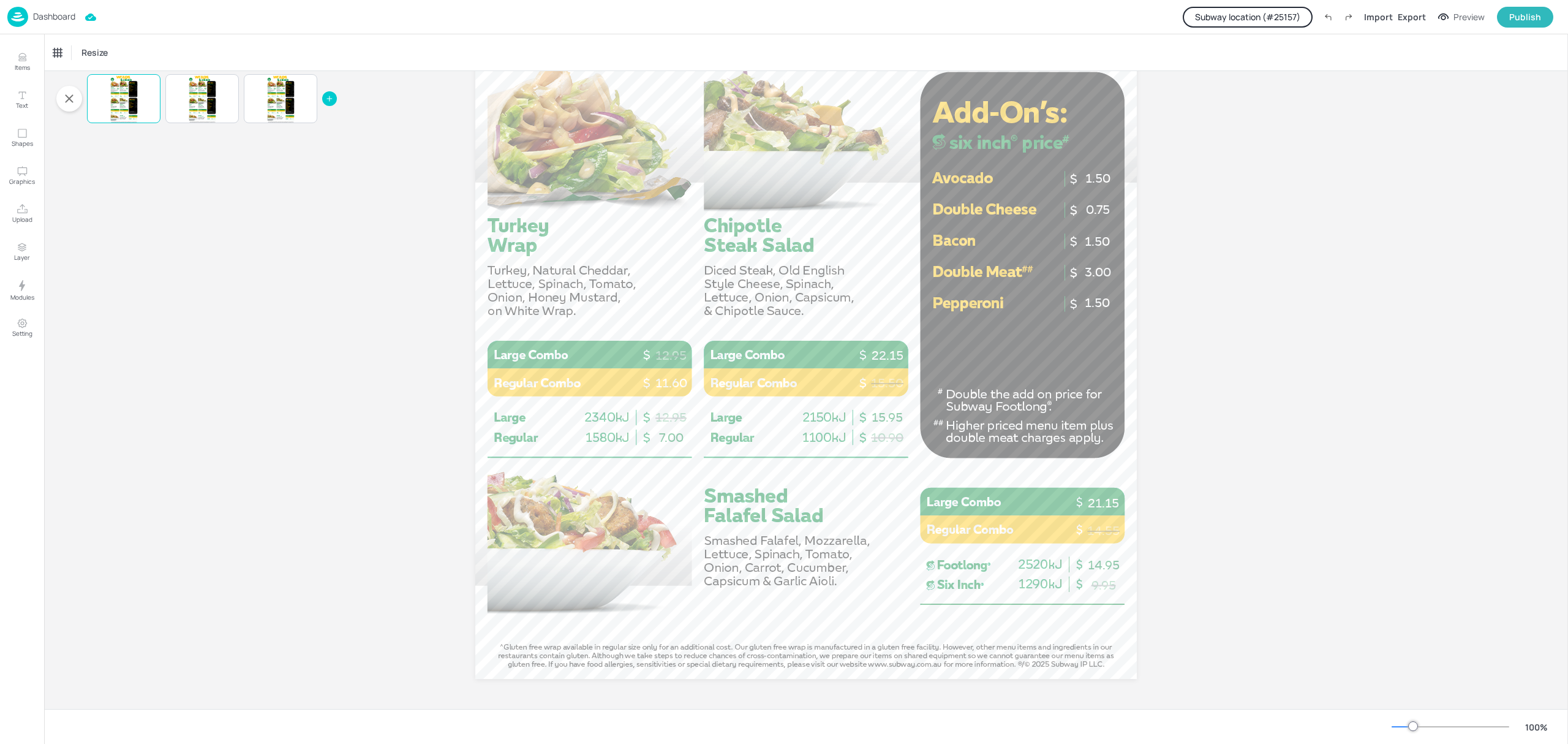
scroll to position [609, 0]
click at [55, 18] on p "Dashboard" at bounding box center [54, 17] width 42 height 9
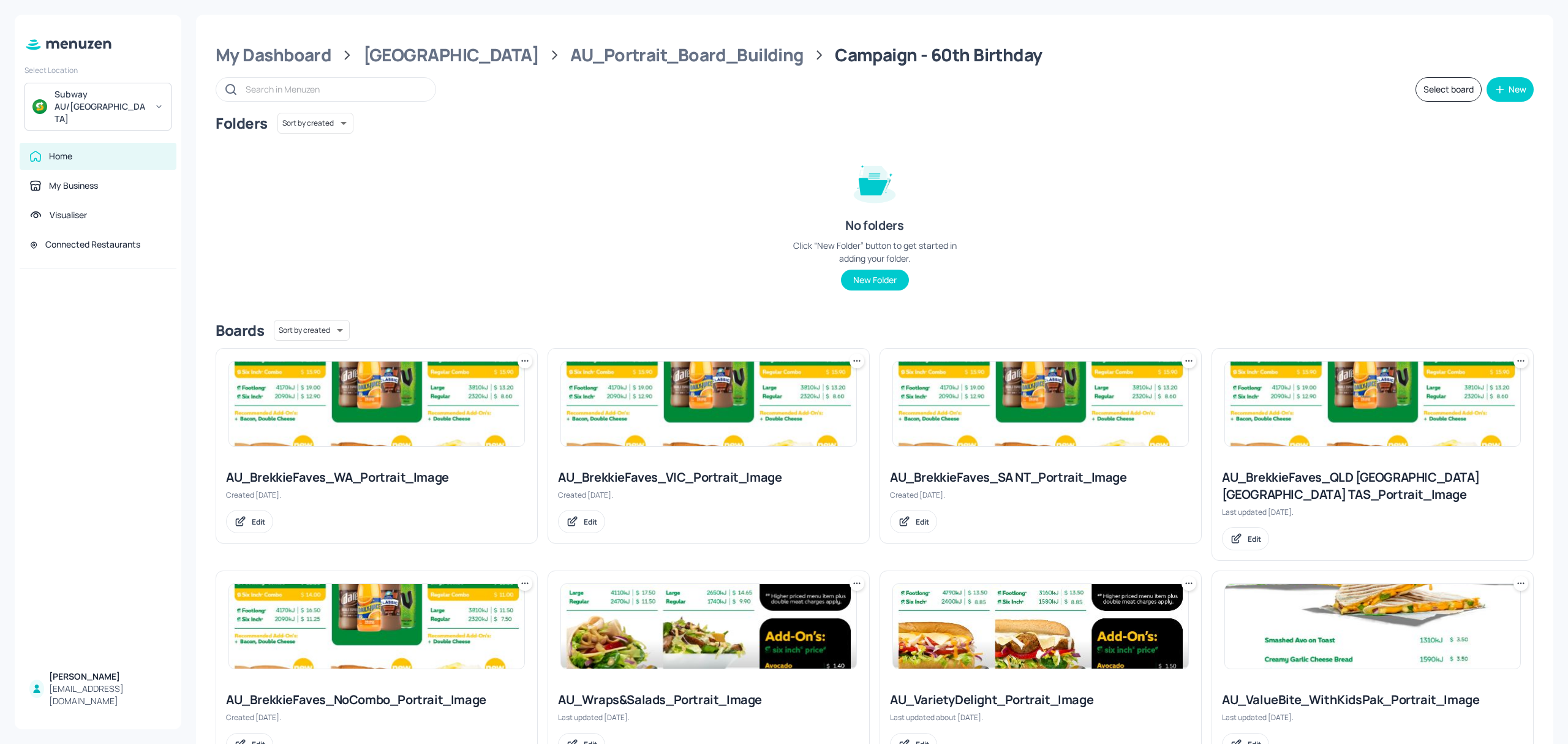
click at [396, 408] on img at bounding box center [377, 404] width 295 height 85
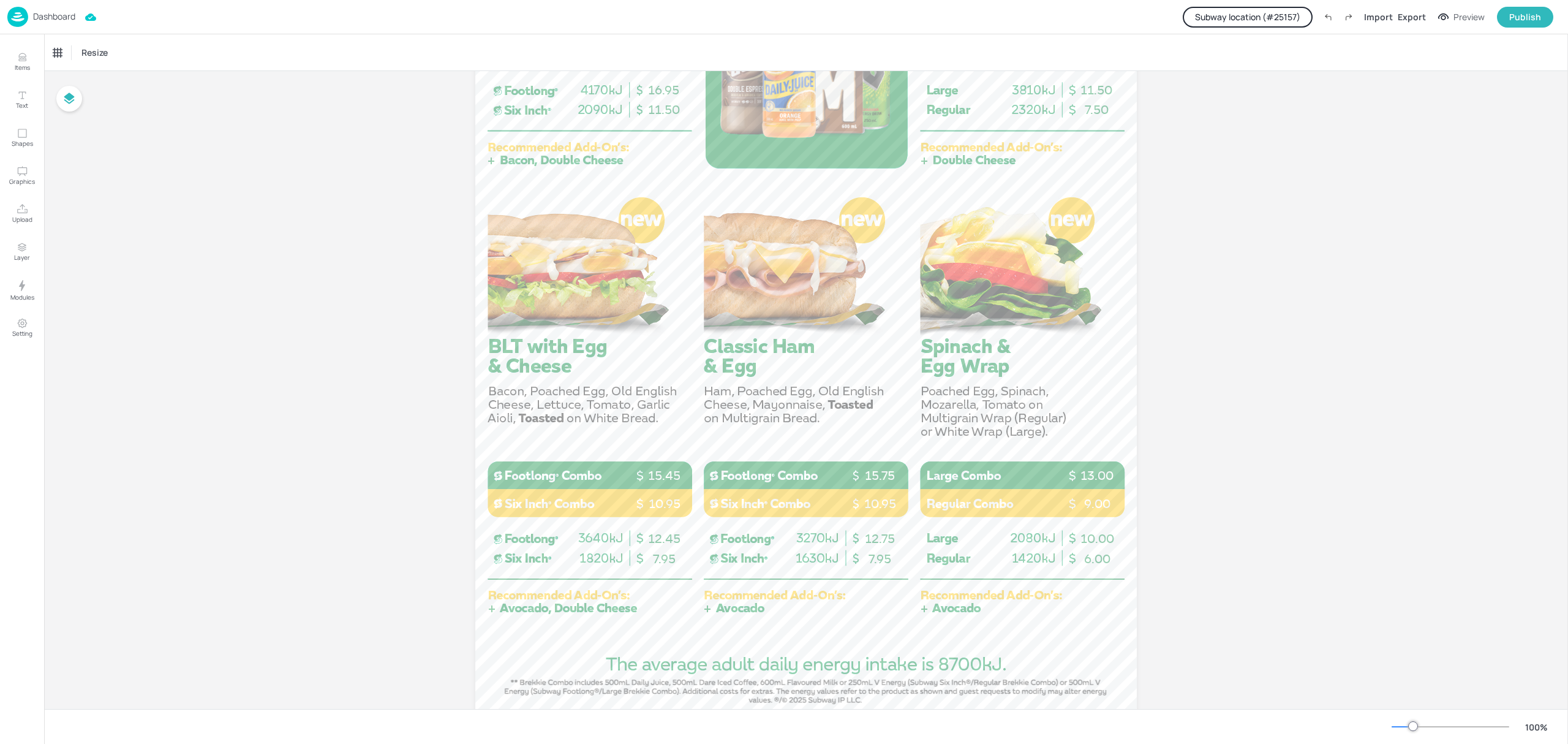
scroll to position [609, 0]
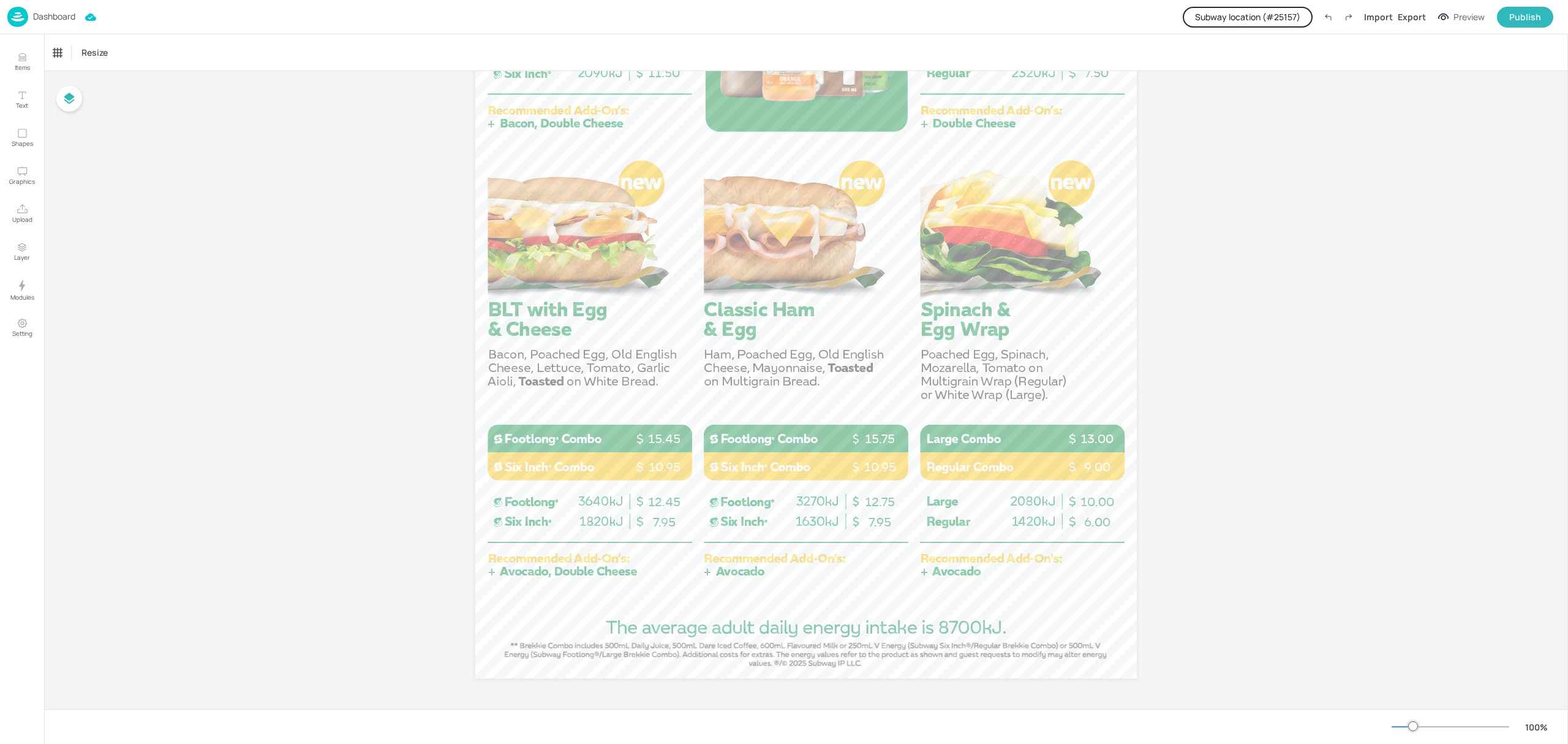
click at [35, 17] on p "Dashboard" at bounding box center [54, 17] width 42 height 9
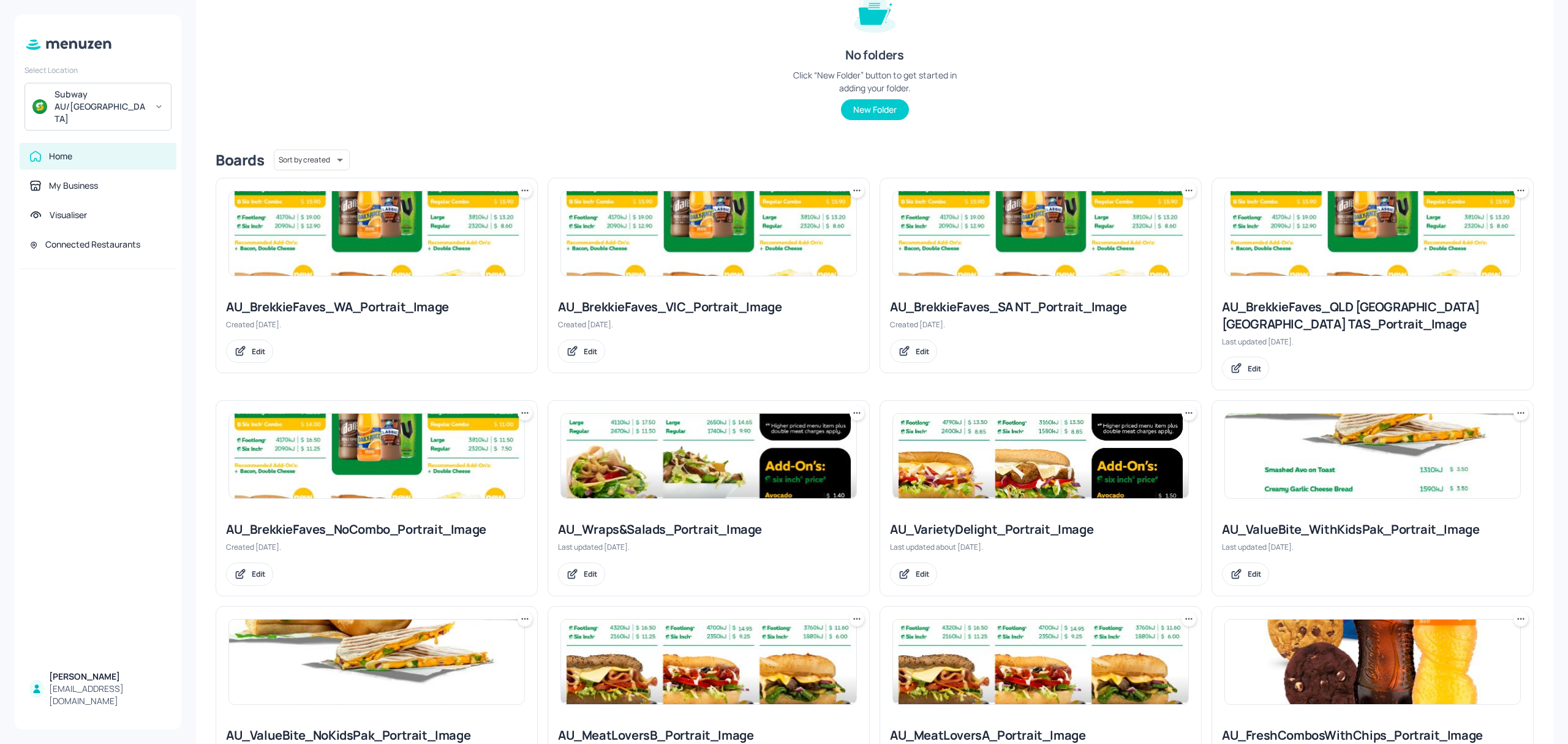
scroll to position [140, 0]
